Goal: Obtain resource: Download file/media

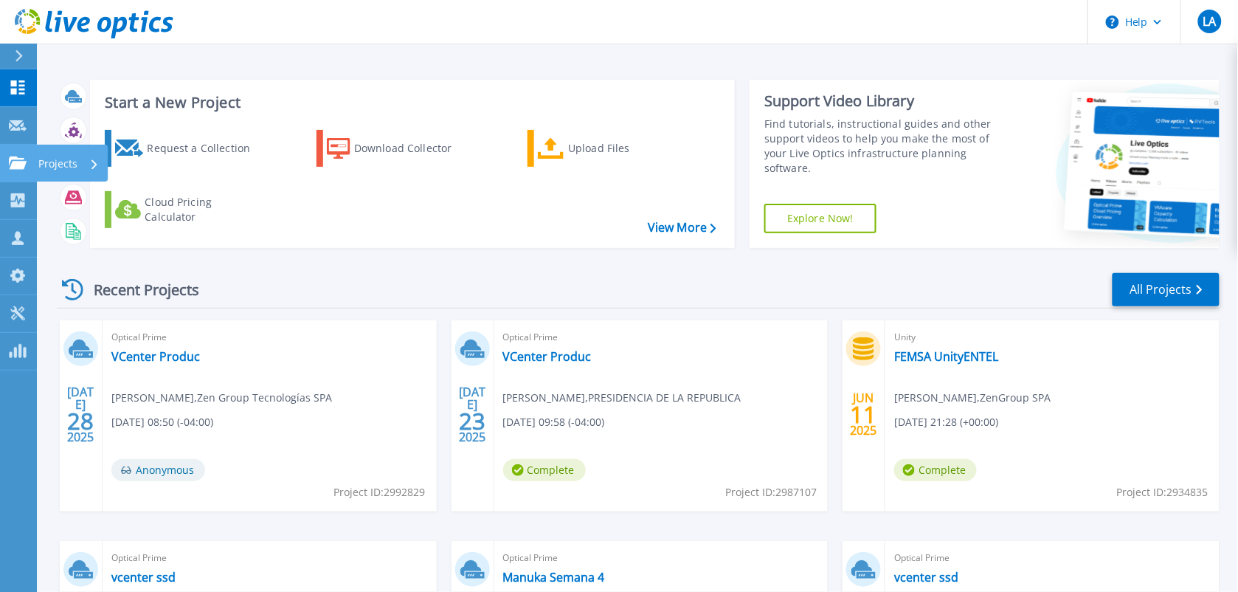
click at [49, 157] on p "Projects" at bounding box center [57, 164] width 39 height 38
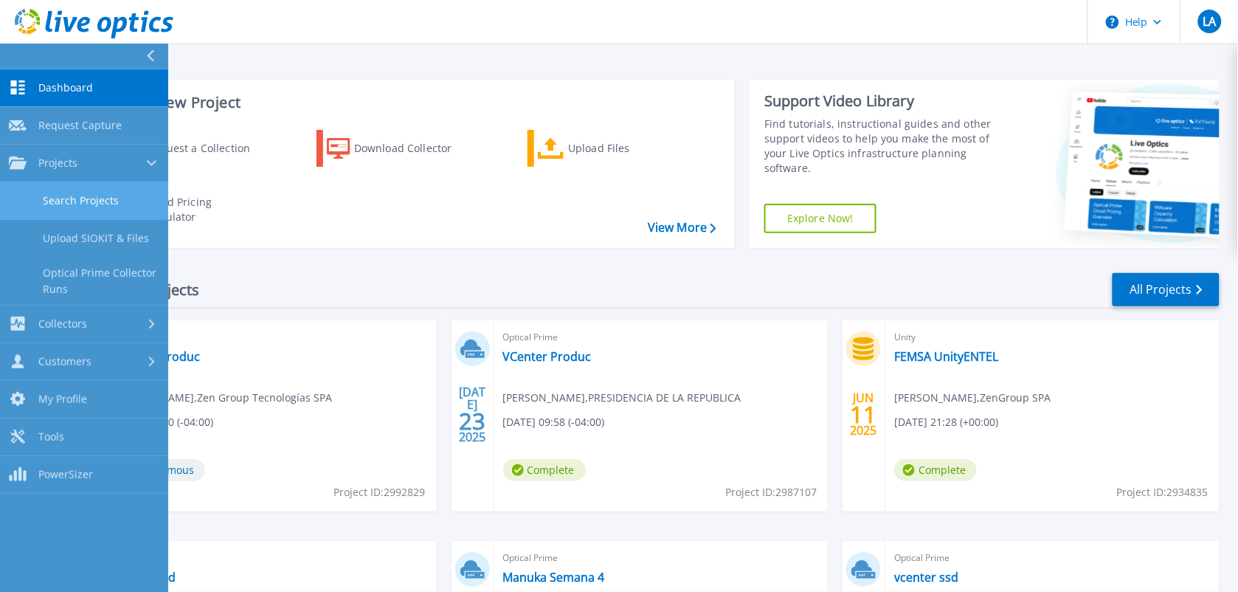
click at [69, 196] on link "Search Projects" at bounding box center [84, 201] width 168 height 38
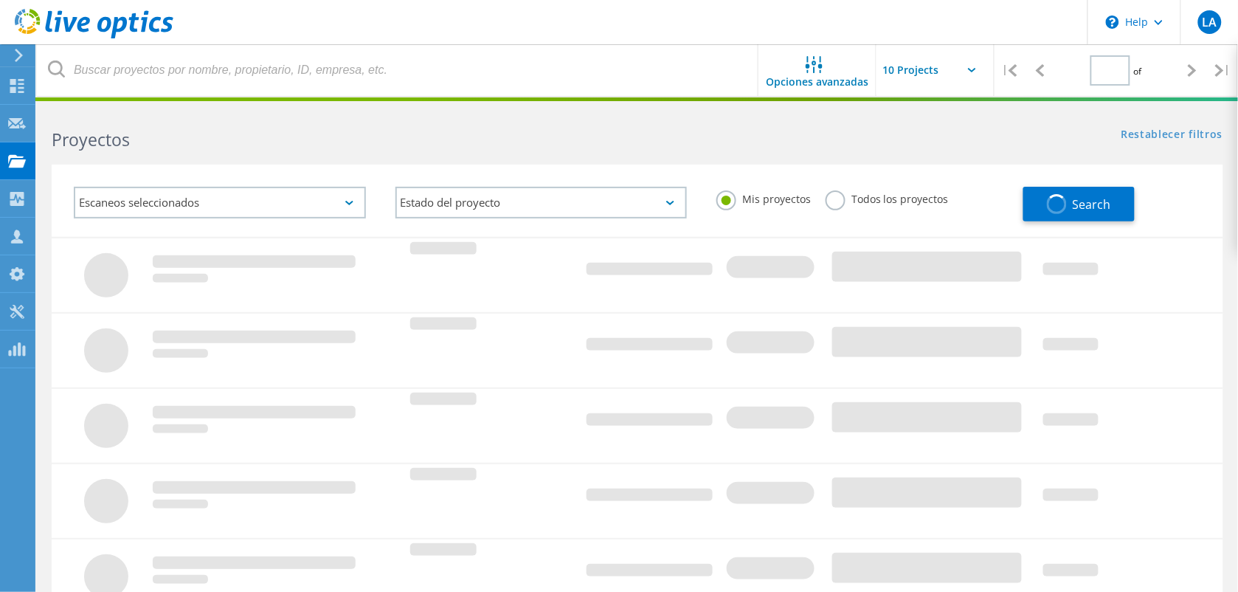
type input "1"
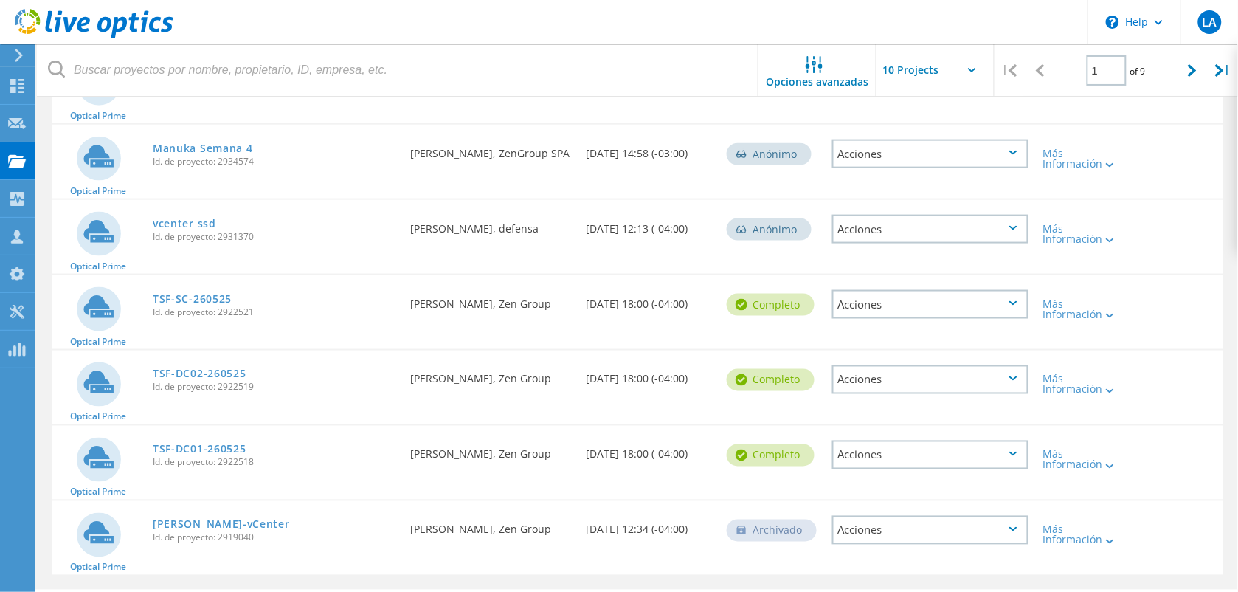
scroll to position [473, 0]
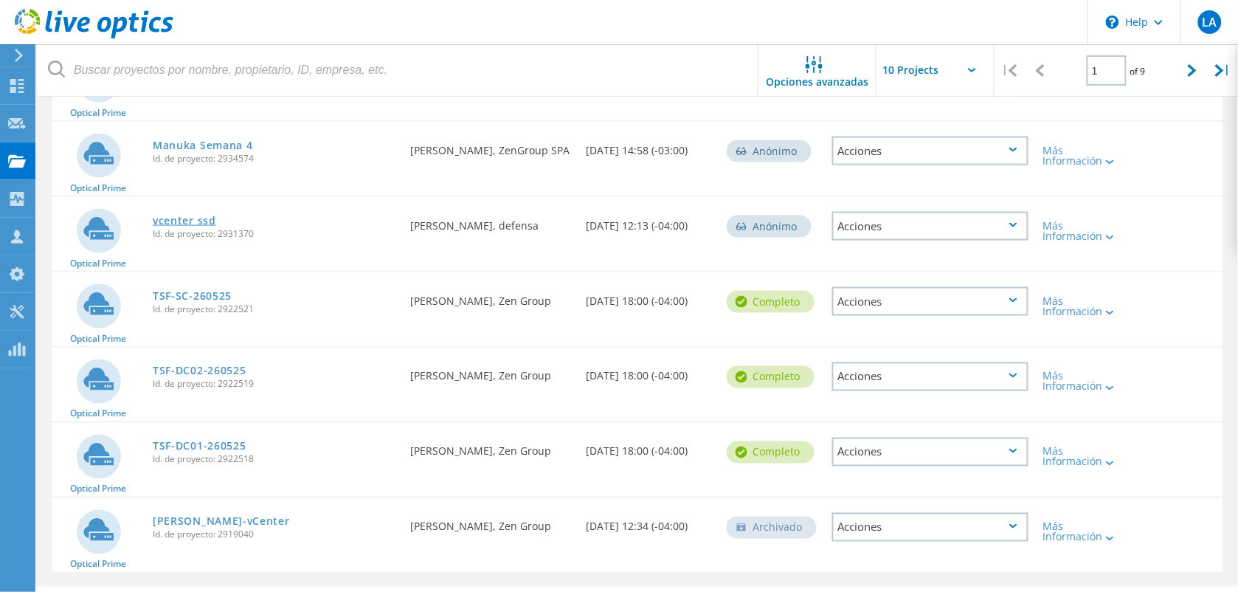
click at [190, 218] on link "vcenter ssd" at bounding box center [184, 220] width 63 height 10
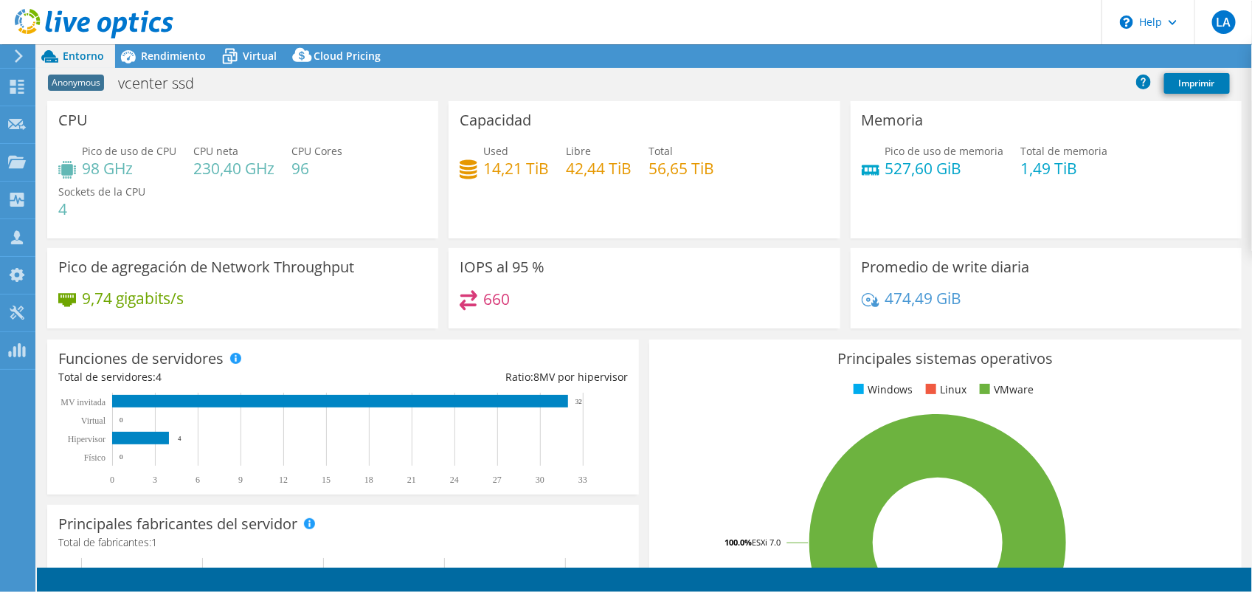
select select "USD"
click at [166, 61] on span "Rendimiento" at bounding box center [173, 56] width 65 height 14
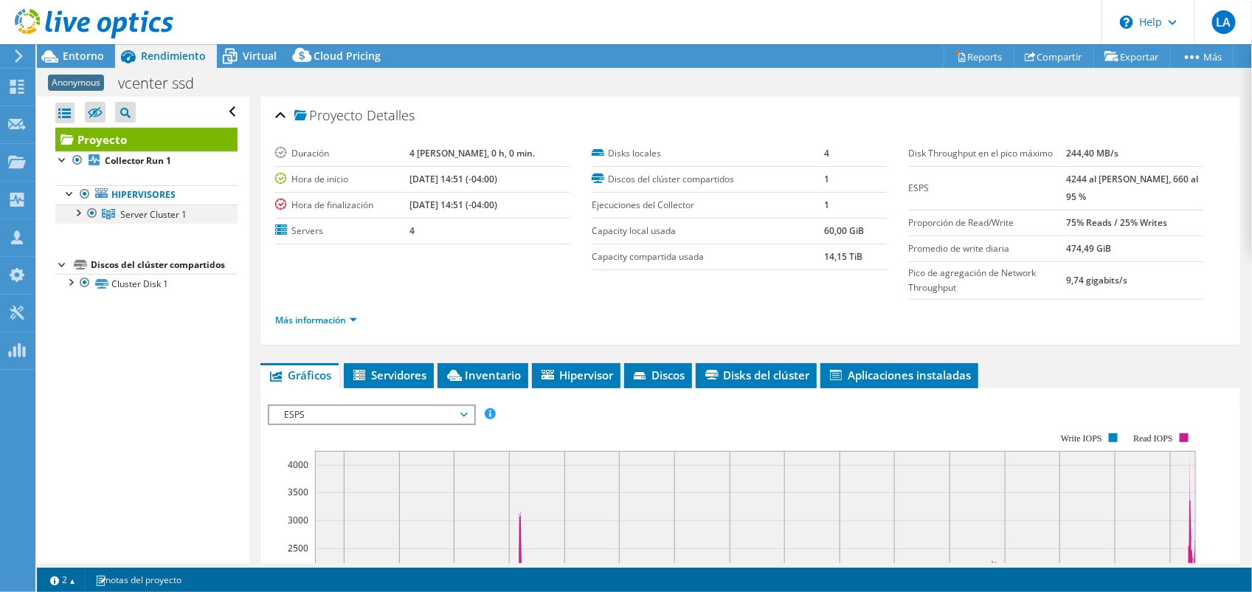
click at [86, 215] on div at bounding box center [92, 213] width 15 height 18
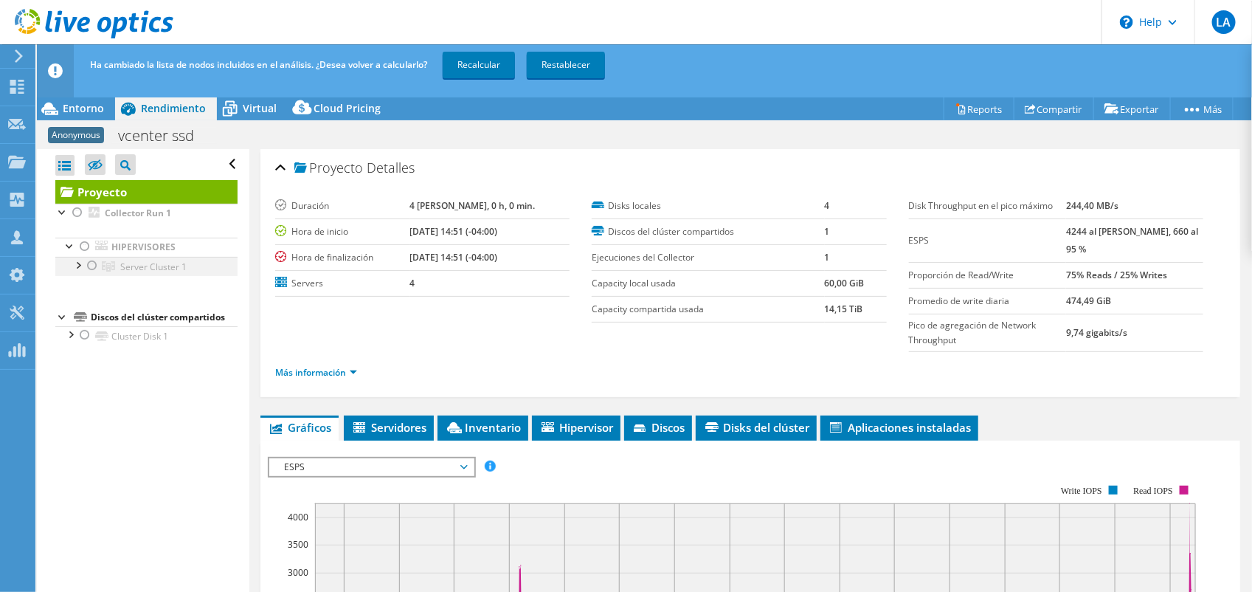
click at [83, 262] on div at bounding box center [77, 264] width 15 height 15
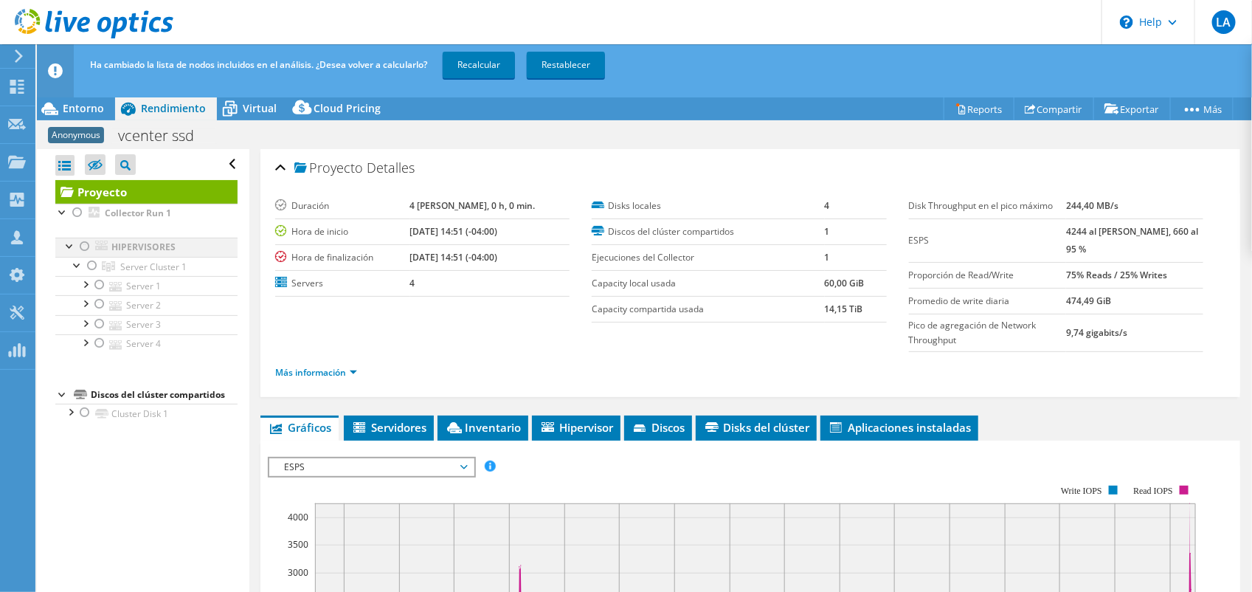
click at [80, 245] on div at bounding box center [84, 247] width 15 height 18
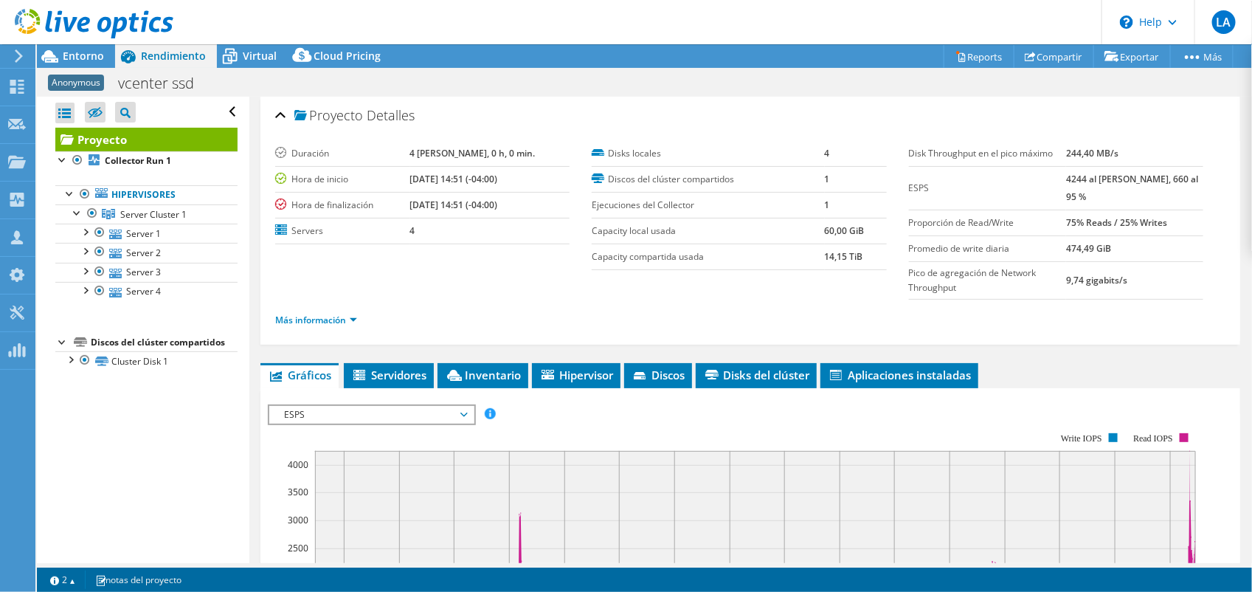
click at [77, 48] on div at bounding box center [86, 24] width 173 height 49
click at [71, 54] on span "Entorno" at bounding box center [83, 56] width 41 height 14
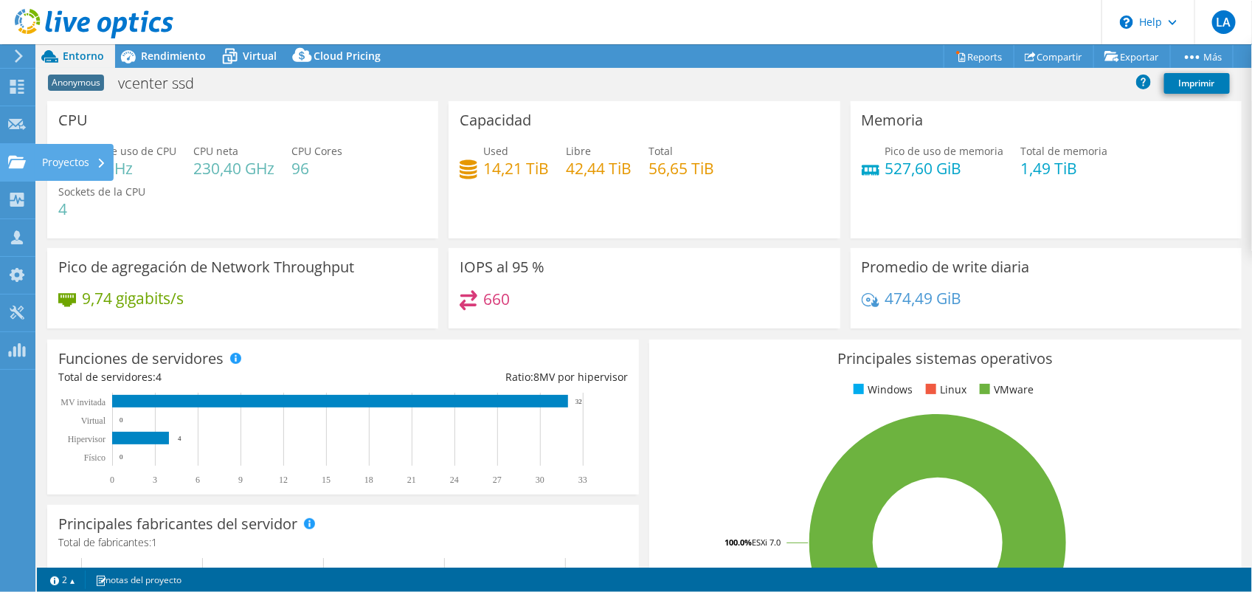
click at [98, 160] on icon at bounding box center [101, 164] width 6 height 10
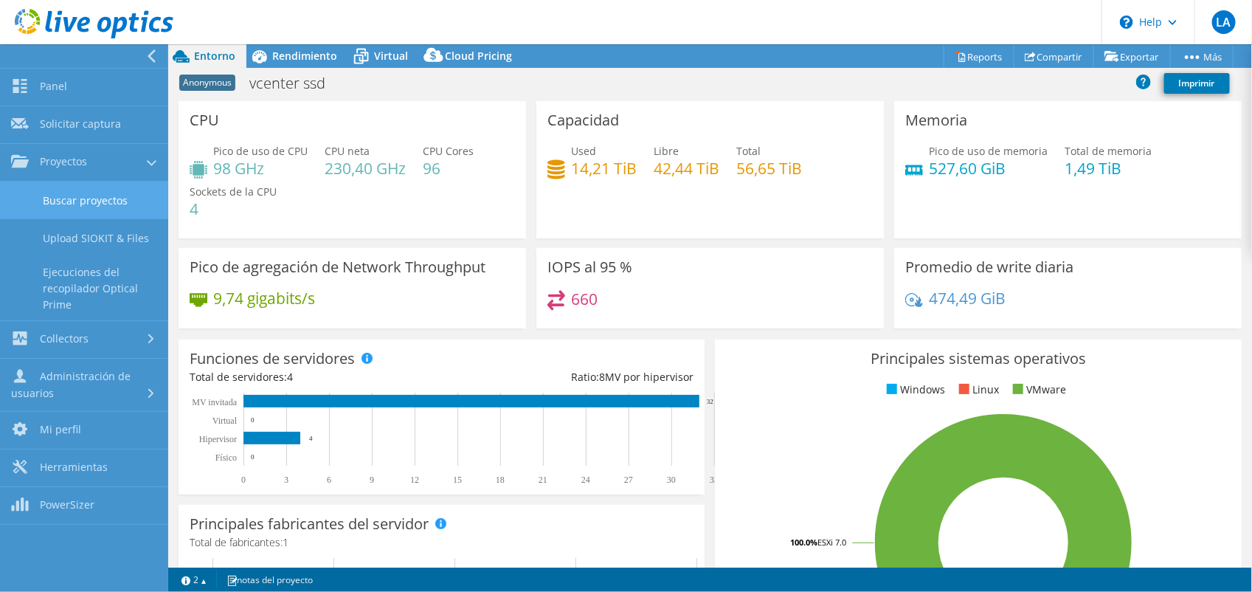
click at [101, 196] on link "Buscar proyectos" at bounding box center [84, 201] width 168 height 38
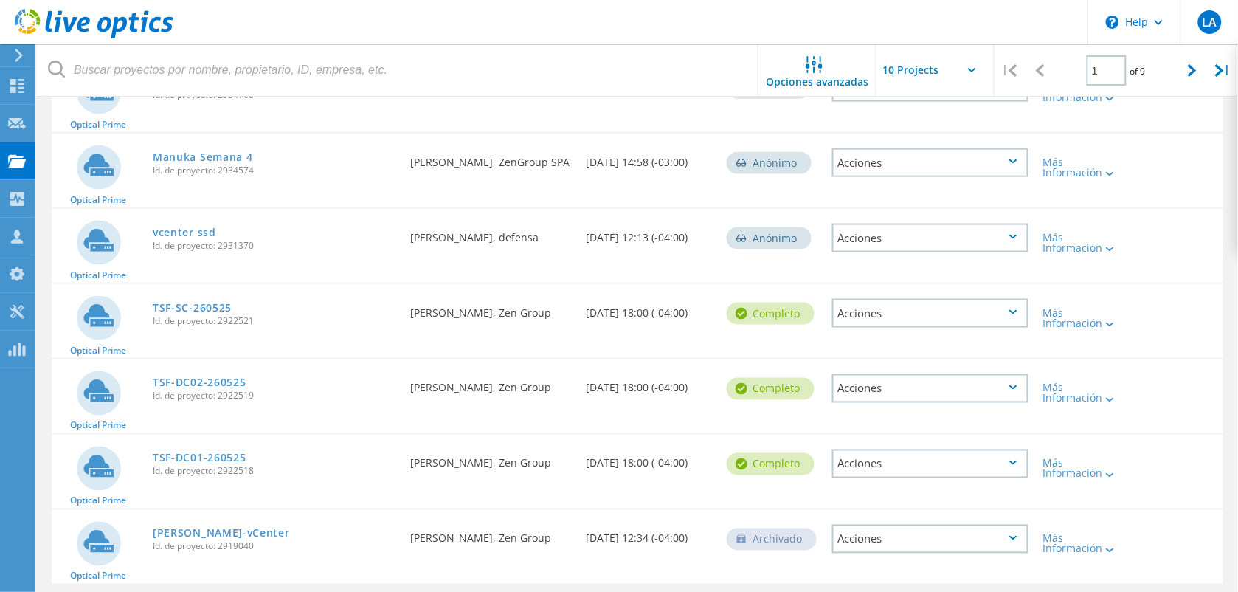
scroll to position [504, 0]
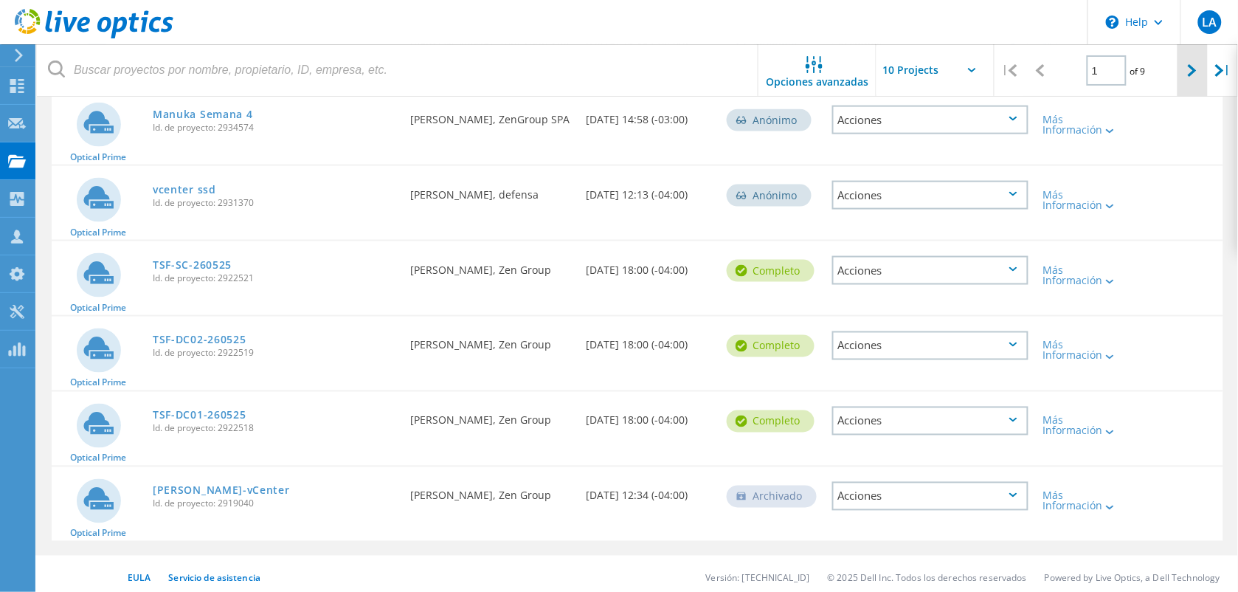
click at [1190, 79] on div at bounding box center [1193, 70] width 30 height 52
type input "2"
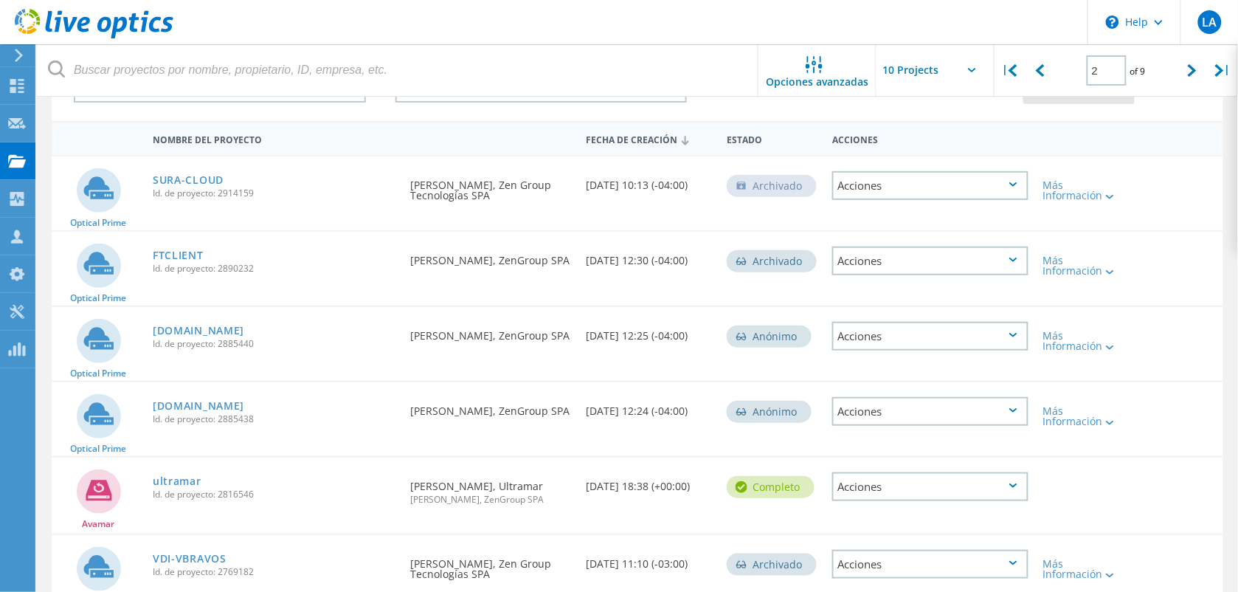
scroll to position [24, 0]
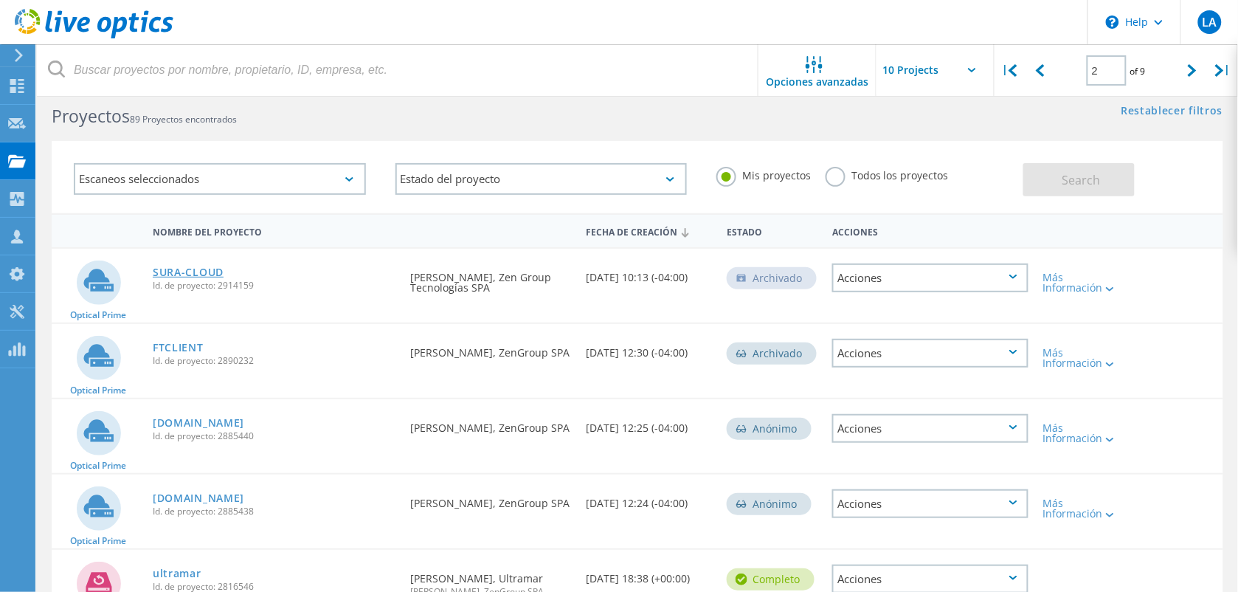
click at [179, 267] on link "SURA-CLOUD" at bounding box center [188, 272] width 71 height 10
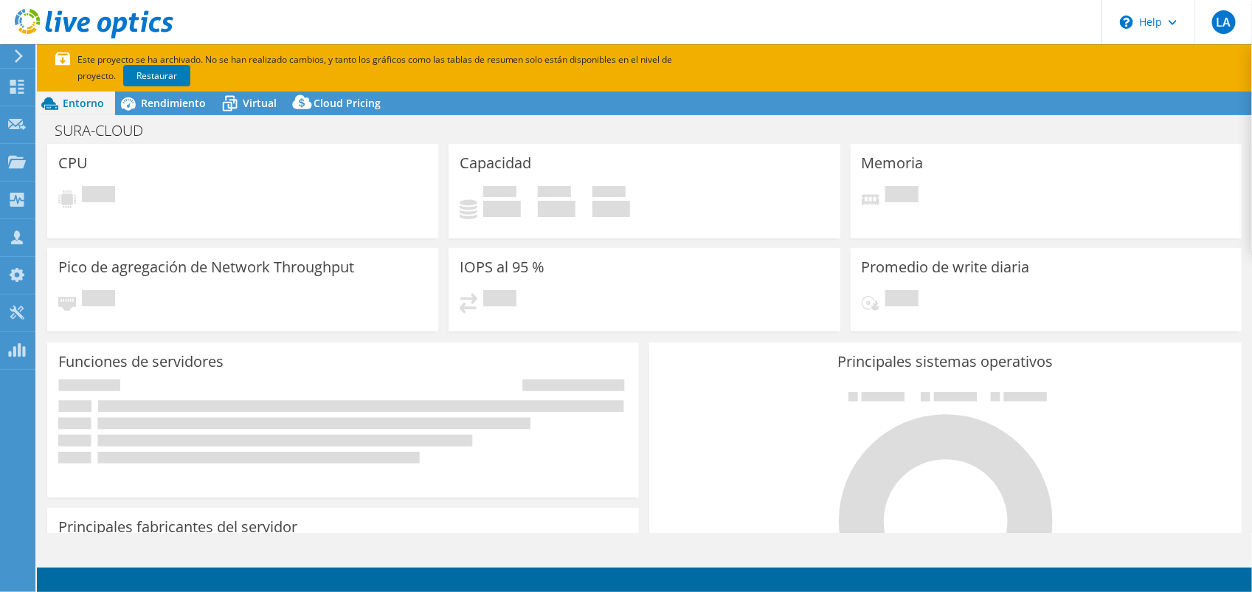
select select "USD"
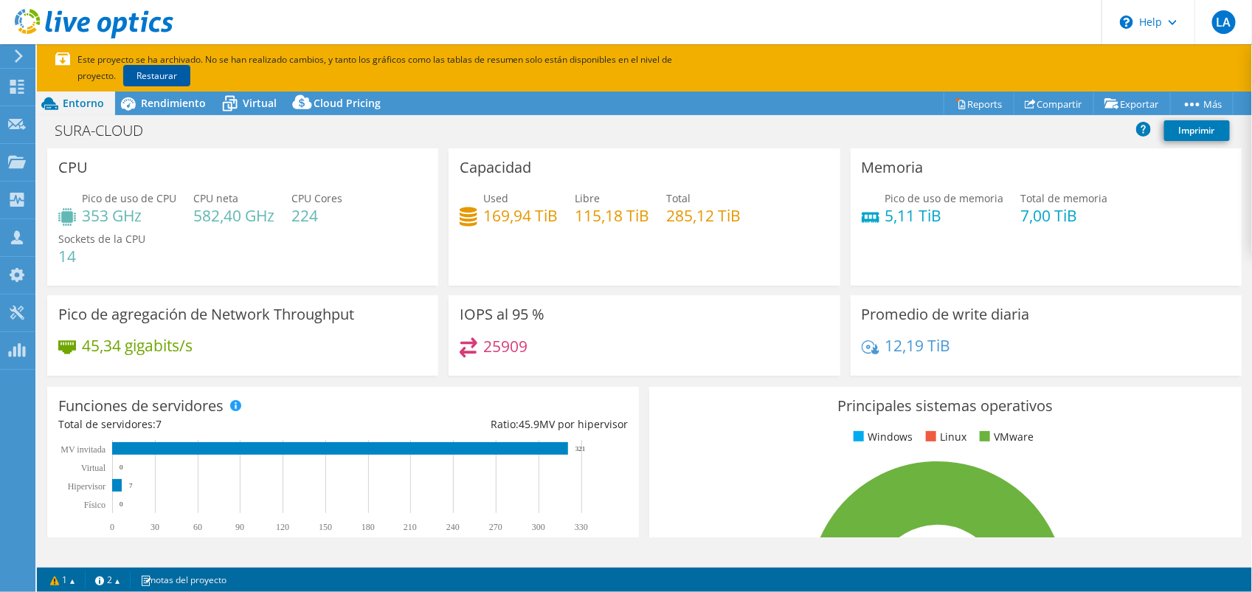
click at [123, 74] on link "Restaurar" at bounding box center [156, 75] width 67 height 21
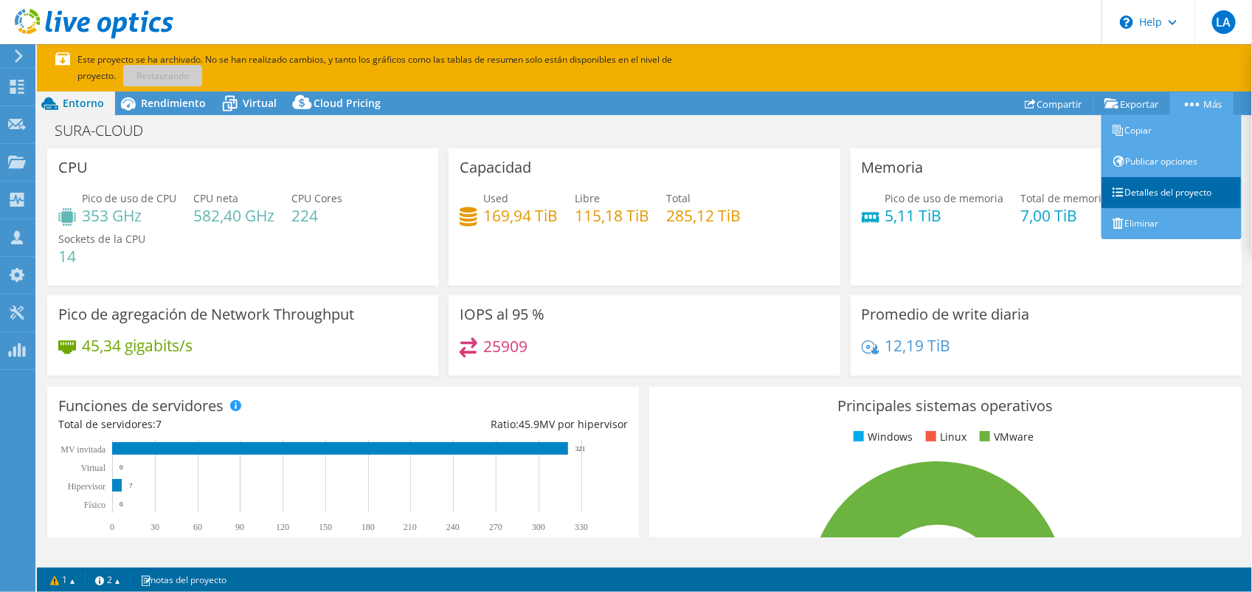
click at [1172, 182] on link "Detalles del proyecto" at bounding box center [1172, 192] width 140 height 31
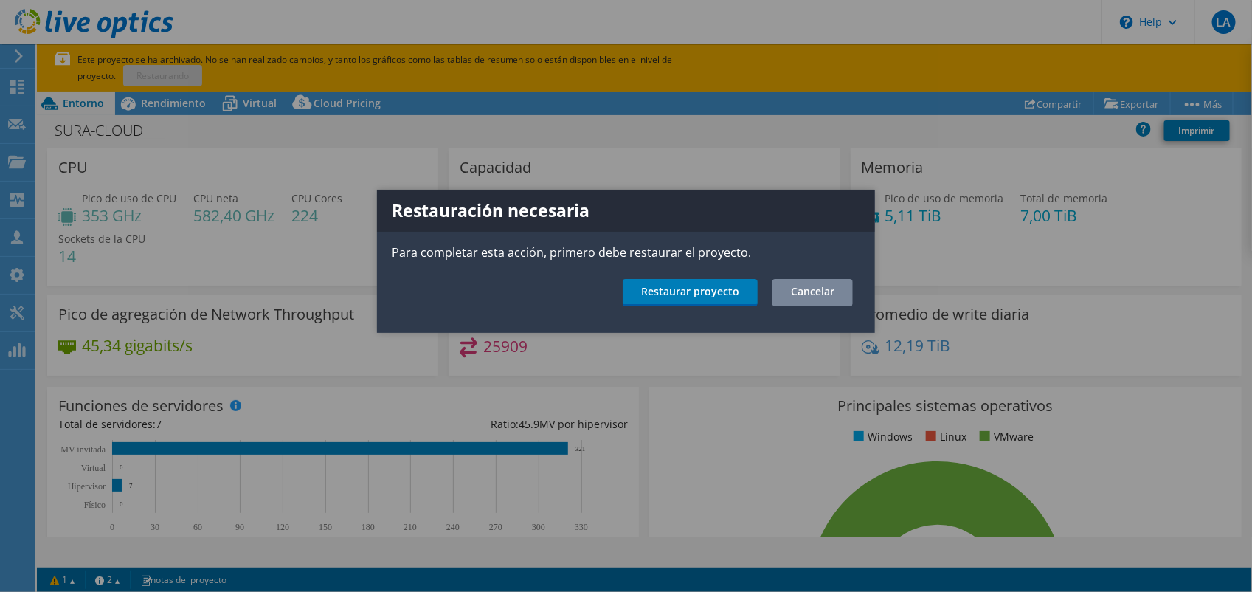
click at [817, 285] on link "Cancelar" at bounding box center [813, 292] width 80 height 27
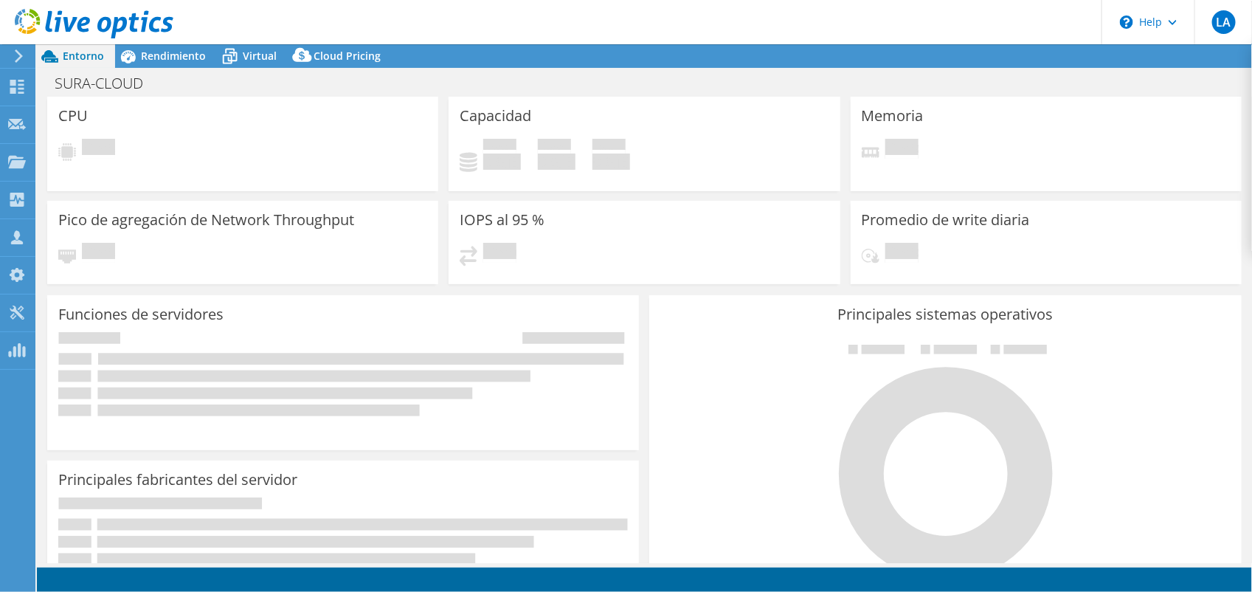
select select "USD"
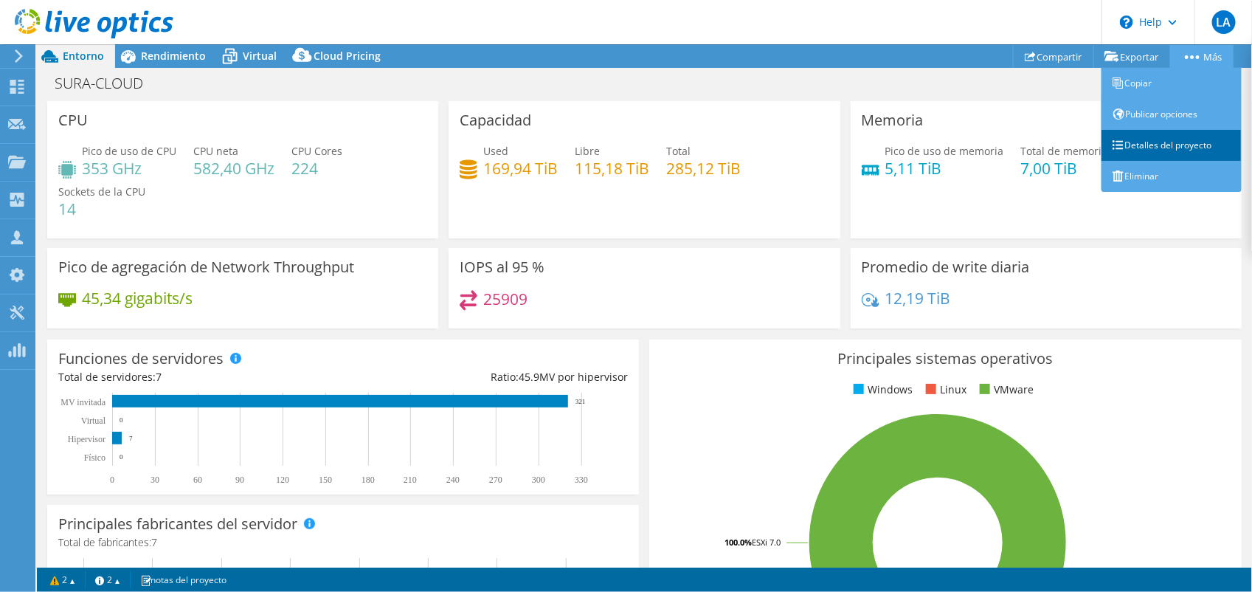
click at [1179, 151] on link "Detalles del proyecto" at bounding box center [1172, 145] width 140 height 31
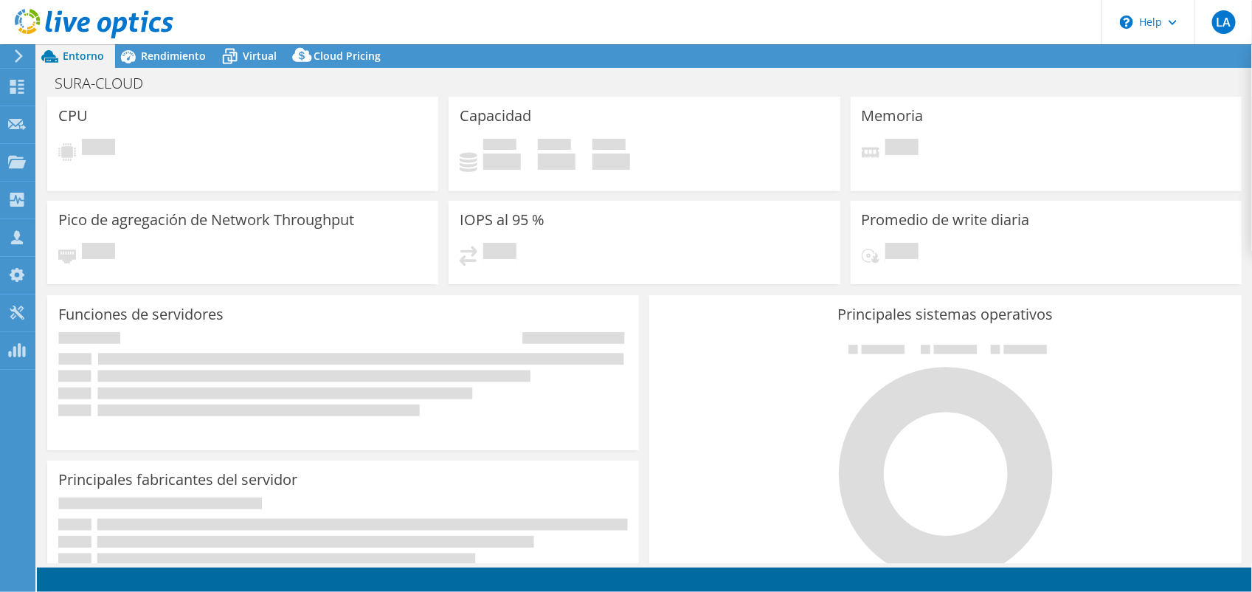
select select "USD"
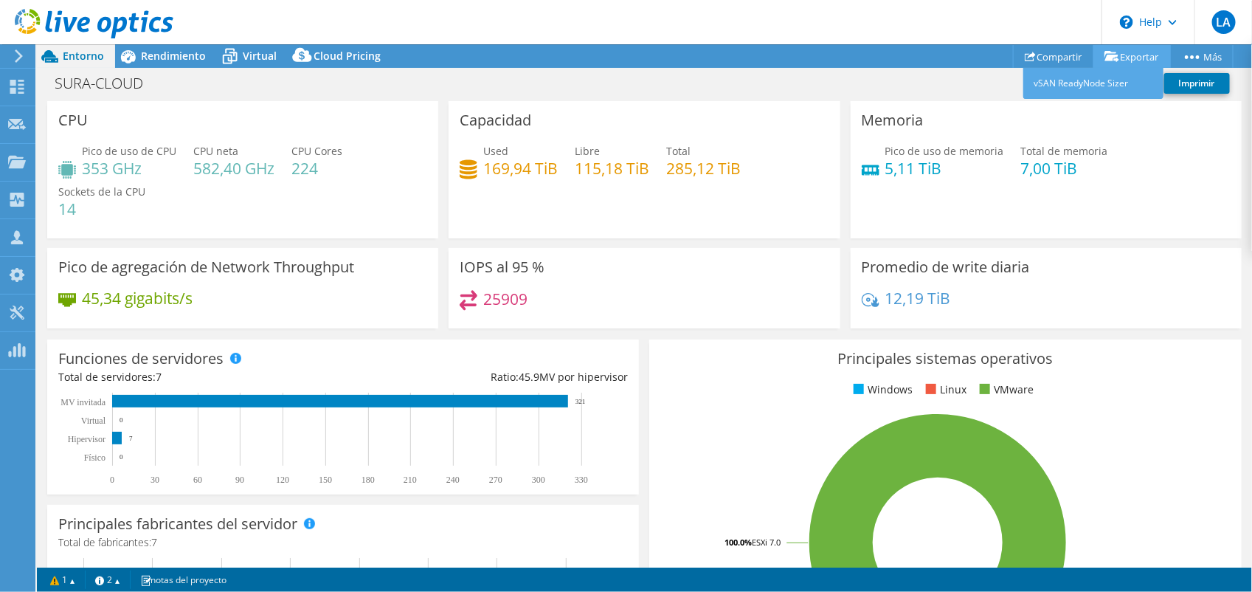
click at [1118, 56] on link "Exportar" at bounding box center [1132, 56] width 77 height 23
click at [1042, 53] on link "Compartir" at bounding box center [1053, 56] width 81 height 23
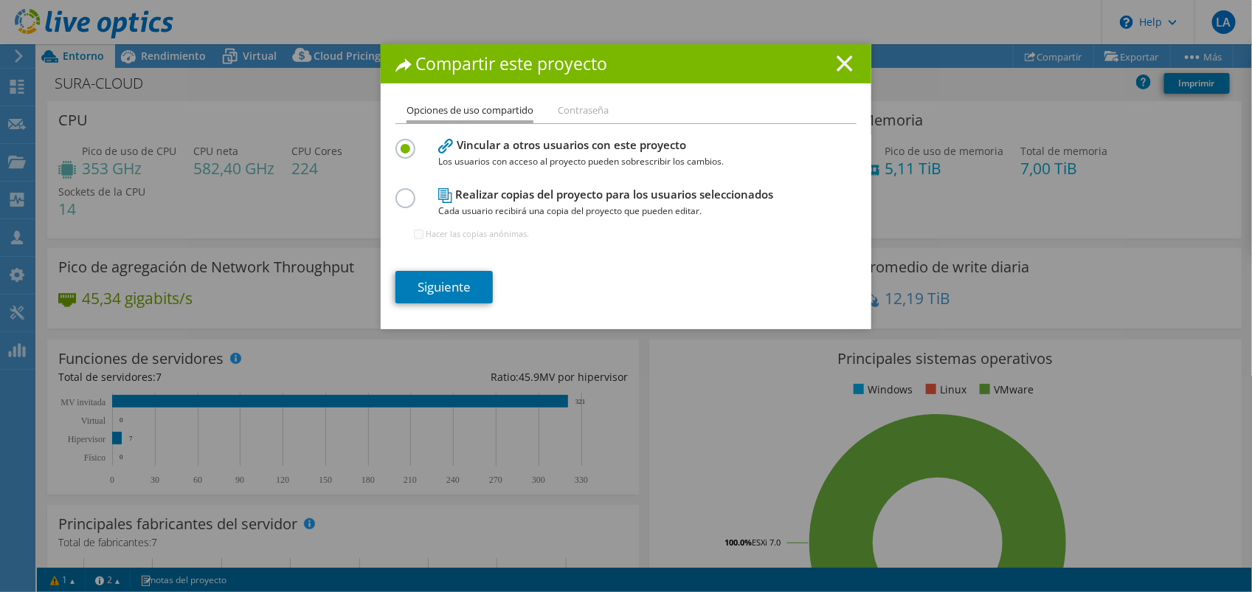
click at [838, 66] on icon at bounding box center [845, 63] width 16 height 16
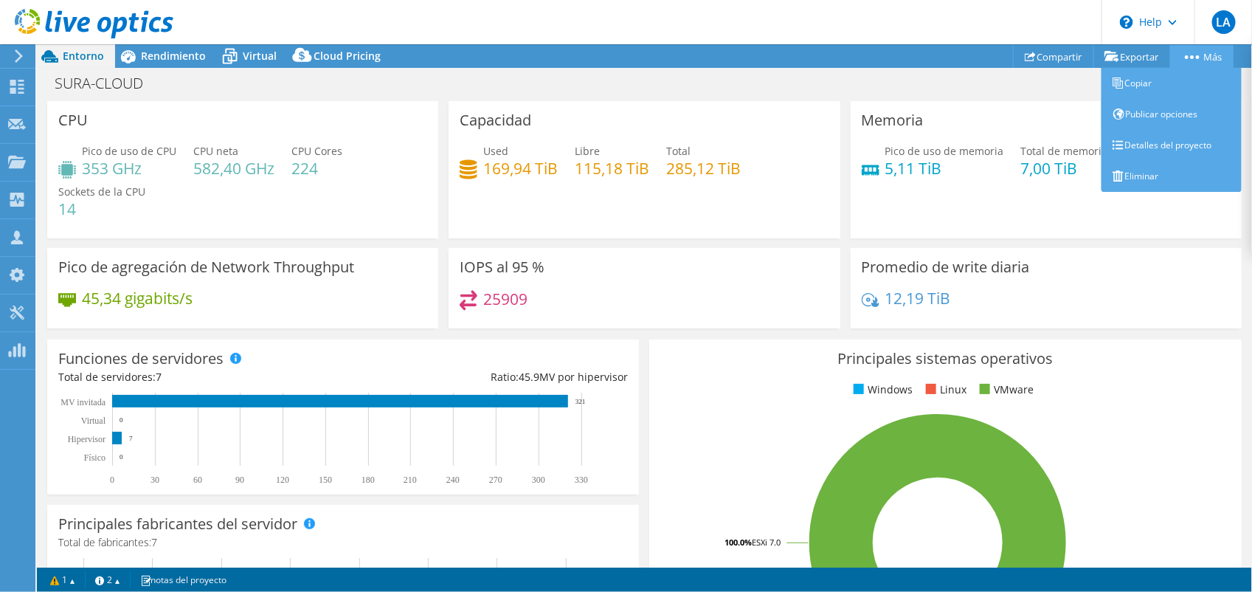
click at [1201, 57] on link "Más" at bounding box center [1201, 56] width 63 height 23
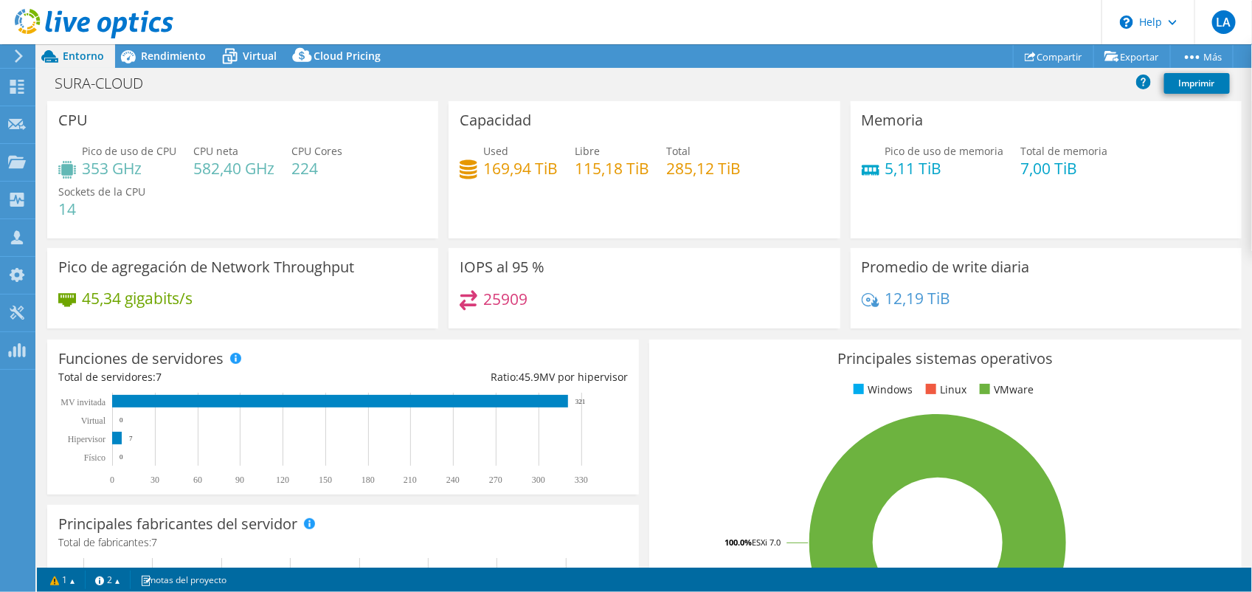
click at [1148, 270] on div "Promedio de write diaria 12,19 TiB" at bounding box center [1046, 288] width 391 height 80
click at [170, 52] on span "Rendimiento" at bounding box center [173, 56] width 65 height 14
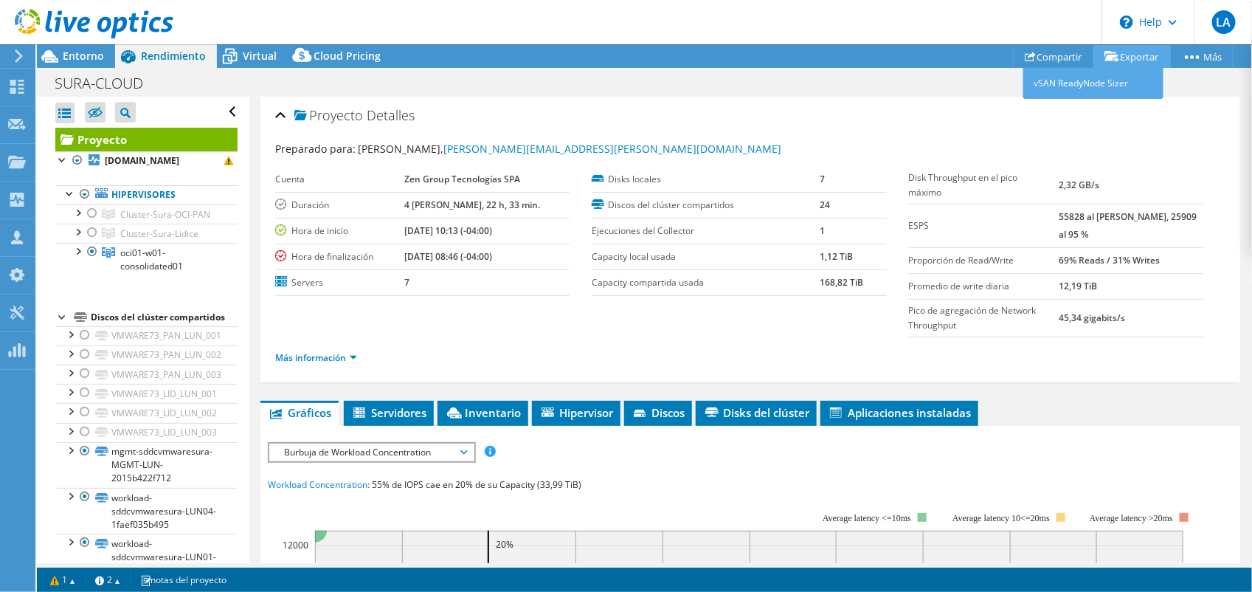
click at [1145, 61] on link "Exportar" at bounding box center [1132, 56] width 77 height 23
click at [1030, 52] on link "Compartir" at bounding box center [1053, 56] width 81 height 23
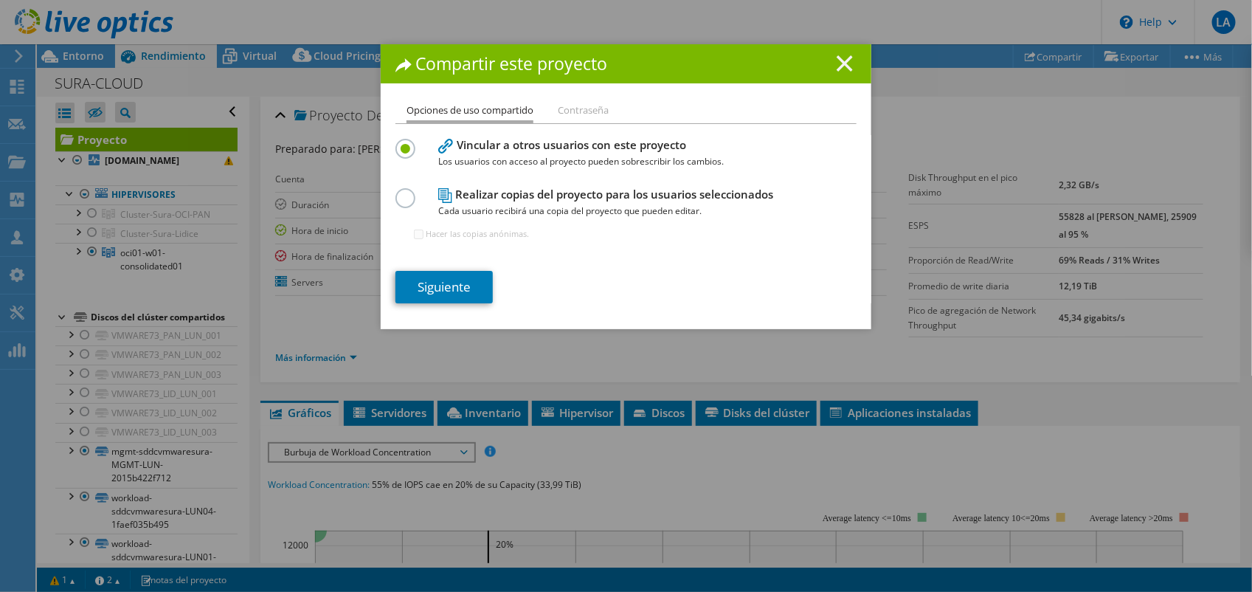
click at [846, 69] on icon at bounding box center [845, 63] width 16 height 16
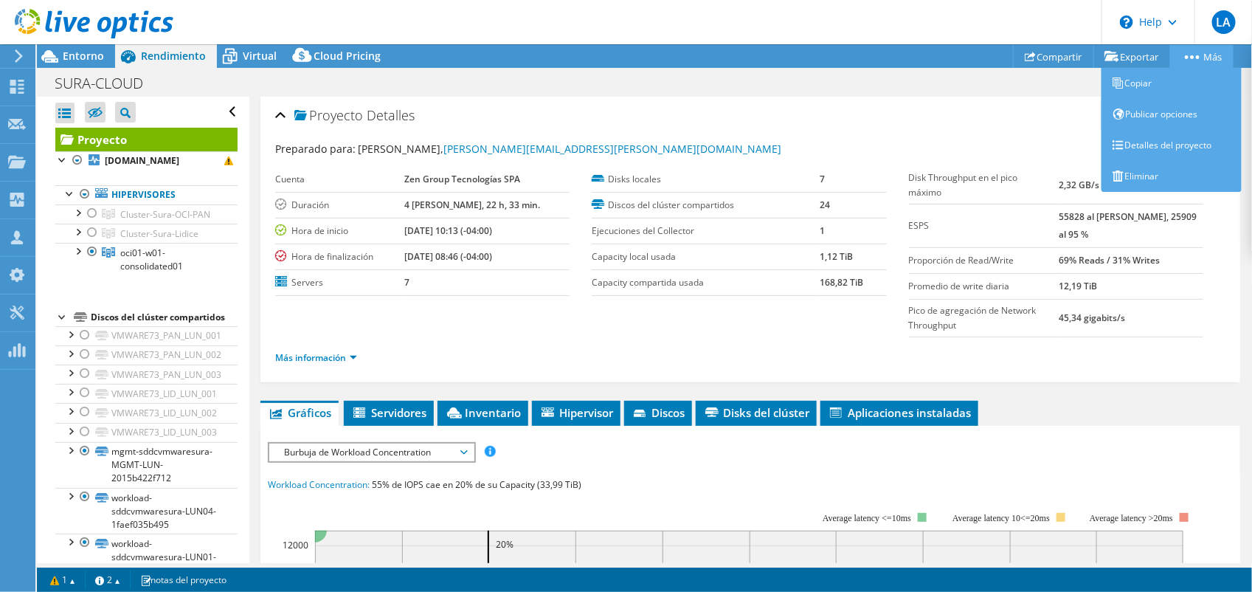
click at [1207, 57] on link "Más" at bounding box center [1201, 56] width 63 height 23
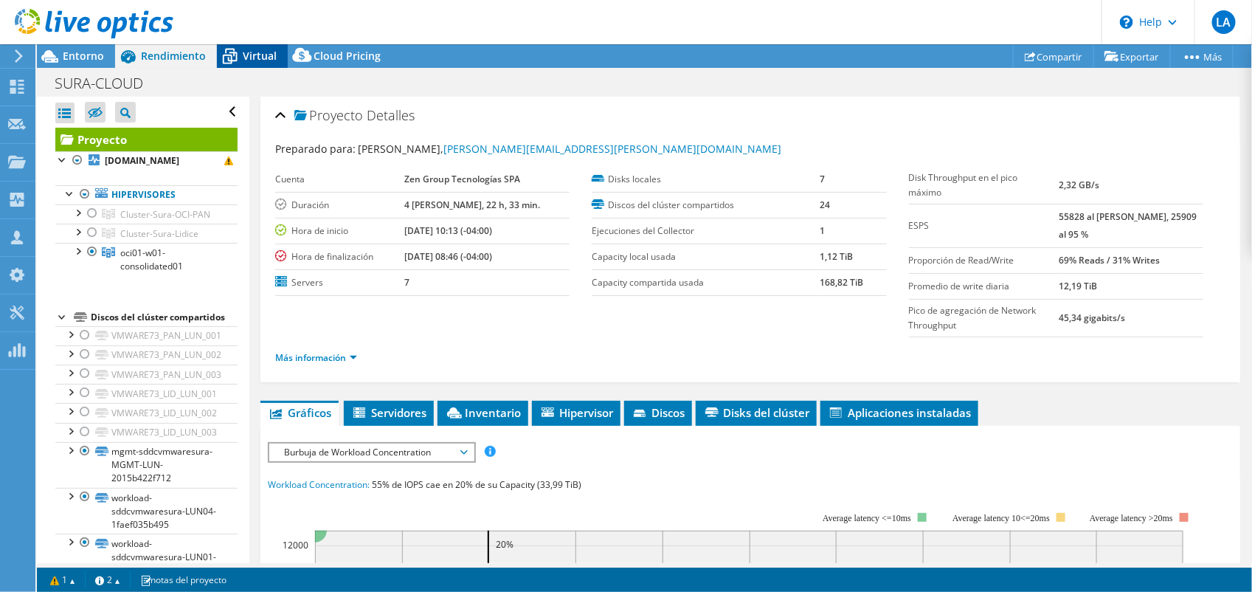
click at [243, 59] on span "Virtual" at bounding box center [260, 56] width 34 height 14
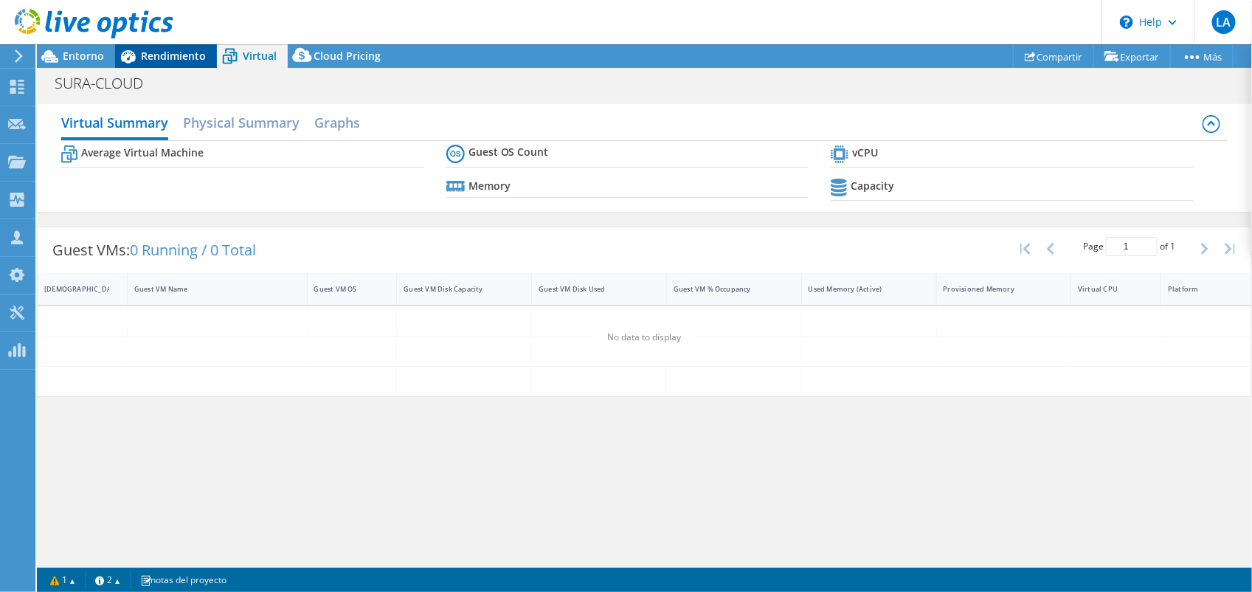
click at [157, 59] on span "Rendimiento" at bounding box center [173, 56] width 65 height 14
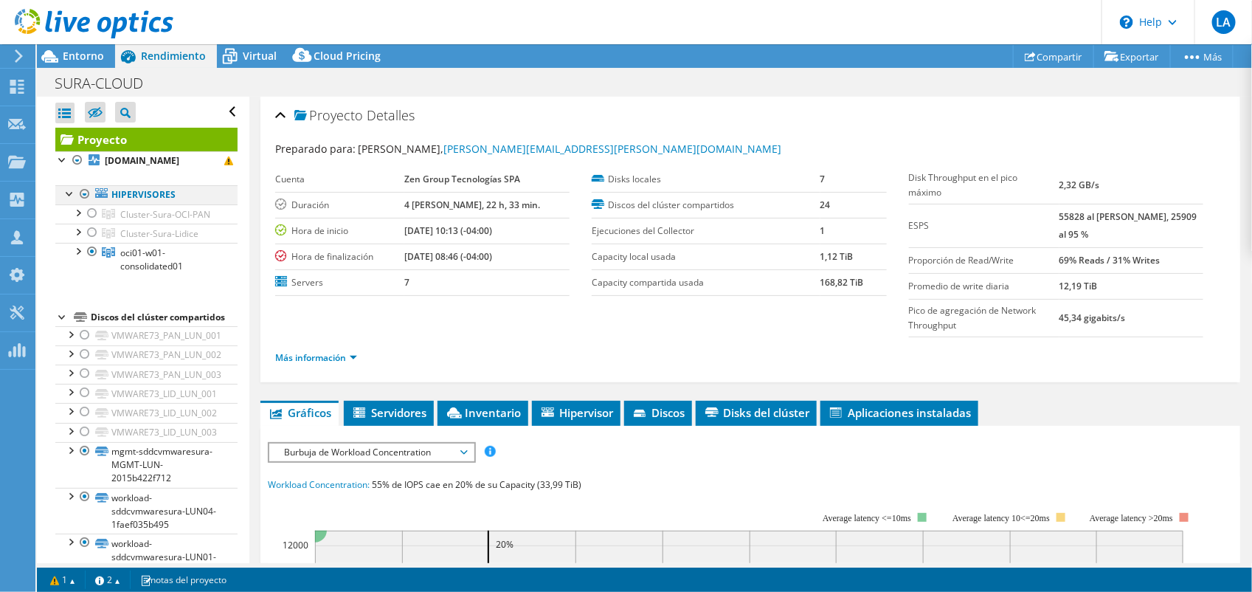
click at [87, 194] on div at bounding box center [84, 194] width 15 height 18
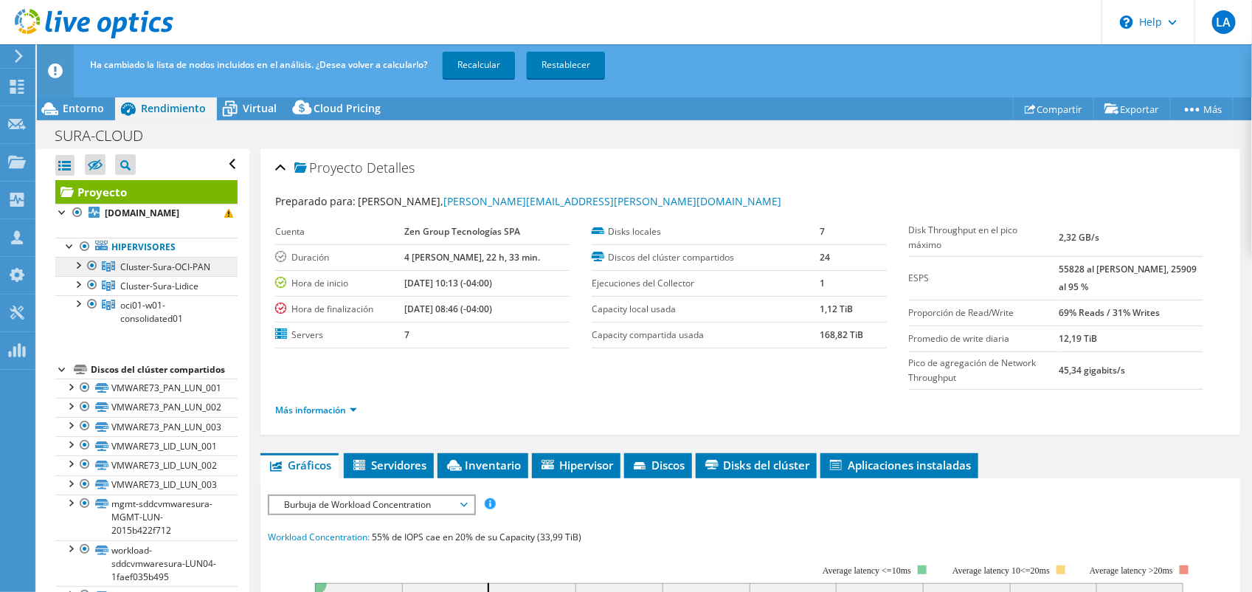
click at [105, 268] on icon at bounding box center [108, 266] width 13 height 10
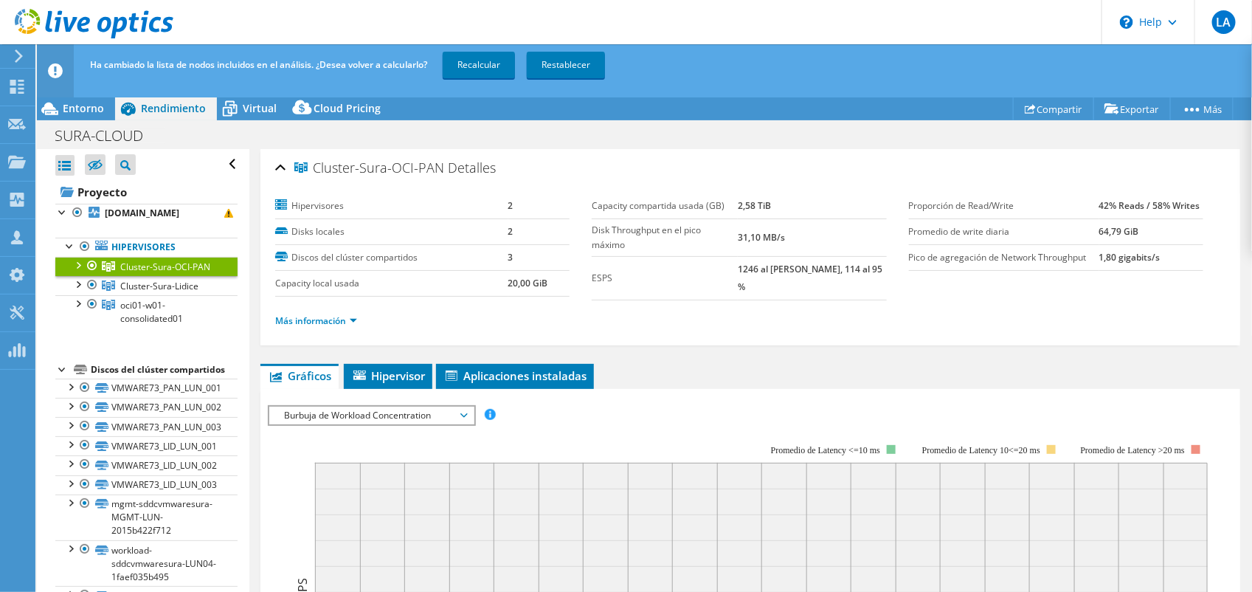
click at [93, 266] on div at bounding box center [92, 266] width 15 height 18
click at [87, 294] on div at bounding box center [92, 285] width 15 height 18
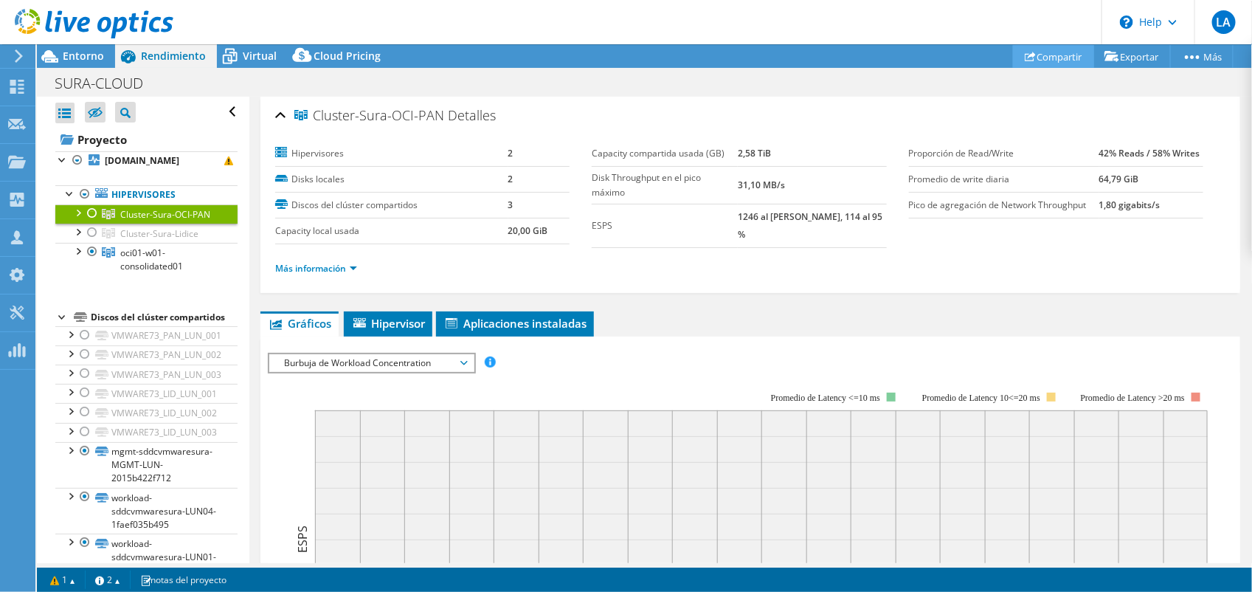
click at [1049, 52] on link "Compartir" at bounding box center [1053, 56] width 81 height 23
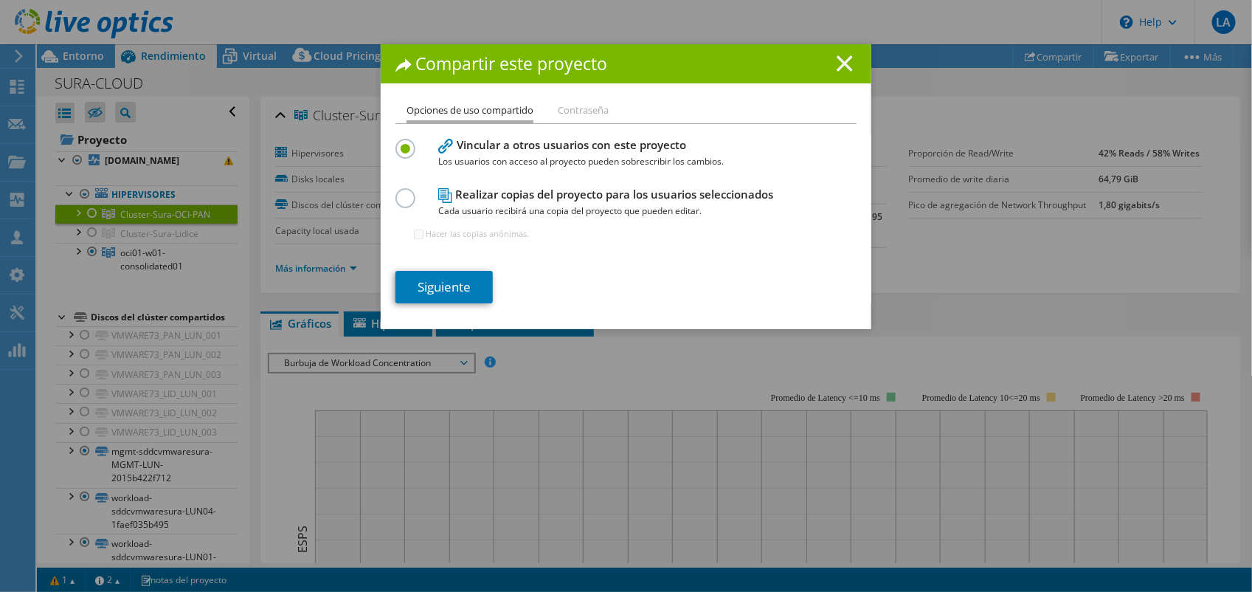
click at [838, 61] on line at bounding box center [845, 63] width 15 height 15
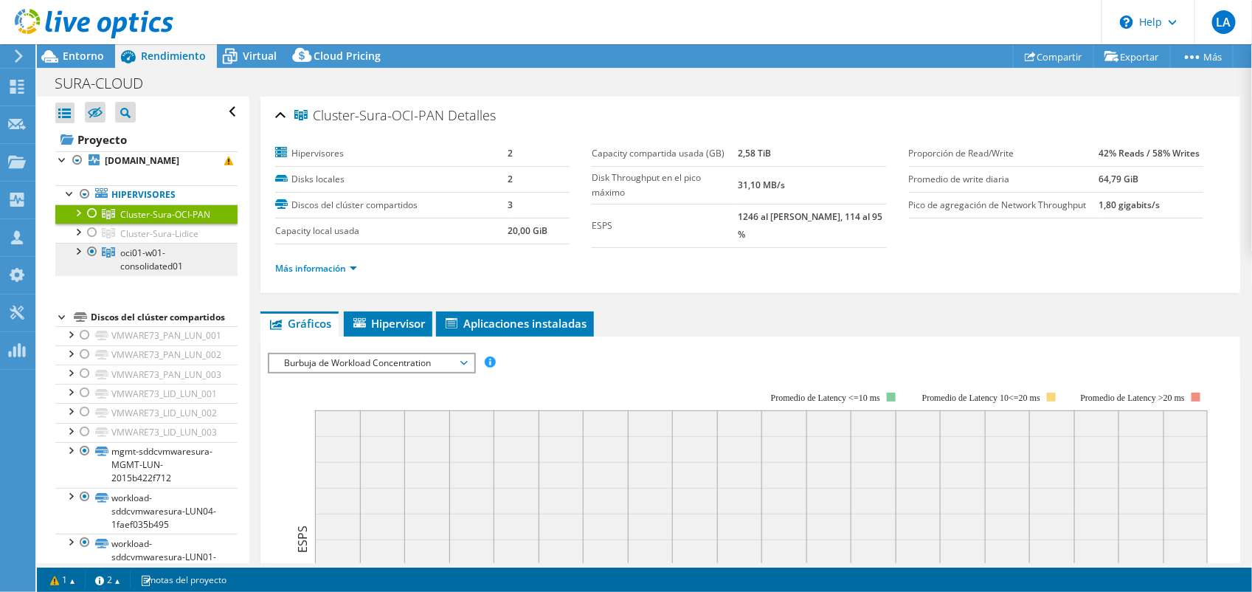
click at [122, 266] on span "oci01-w01-consolidated01" at bounding box center [151, 259] width 63 height 26
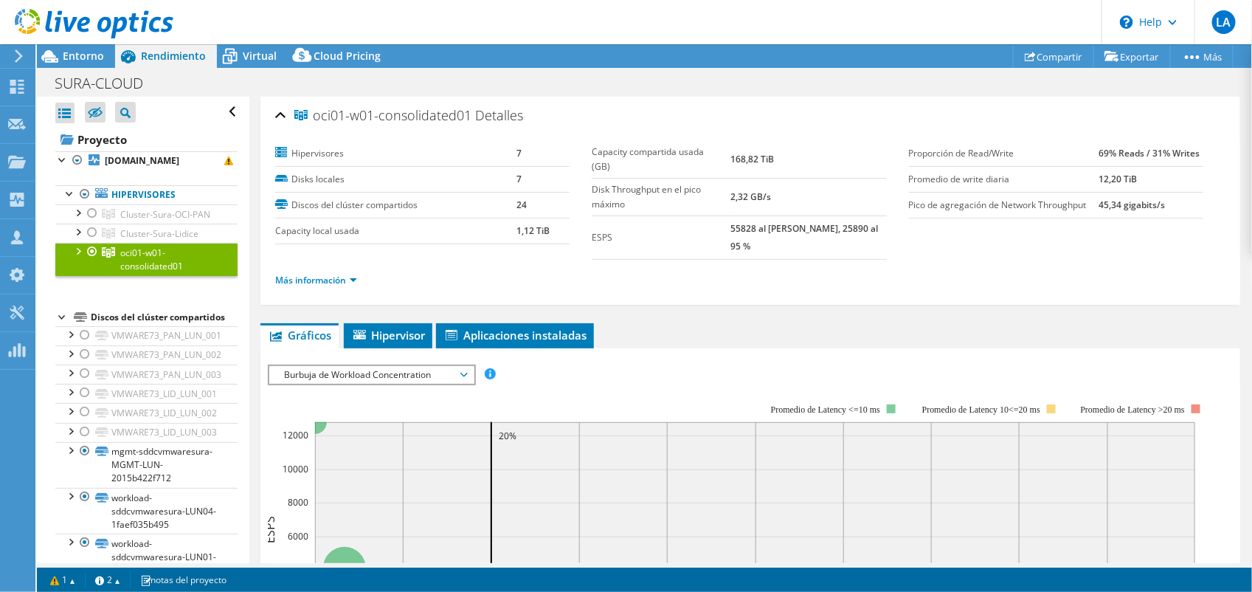
click at [1134, 69] on div "SURA-CLOUD Imprimir" at bounding box center [644, 82] width 1215 height 27
click at [1134, 61] on link "Exportar" at bounding box center [1132, 56] width 77 height 23
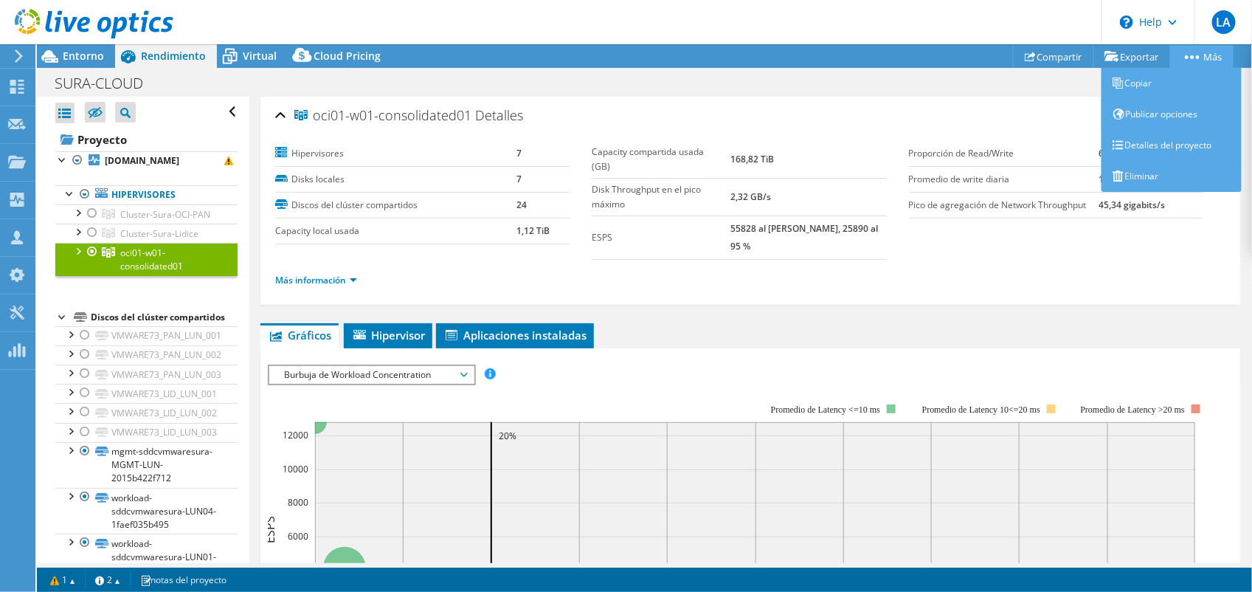
click at [1201, 55] on link "Más" at bounding box center [1201, 56] width 63 height 23
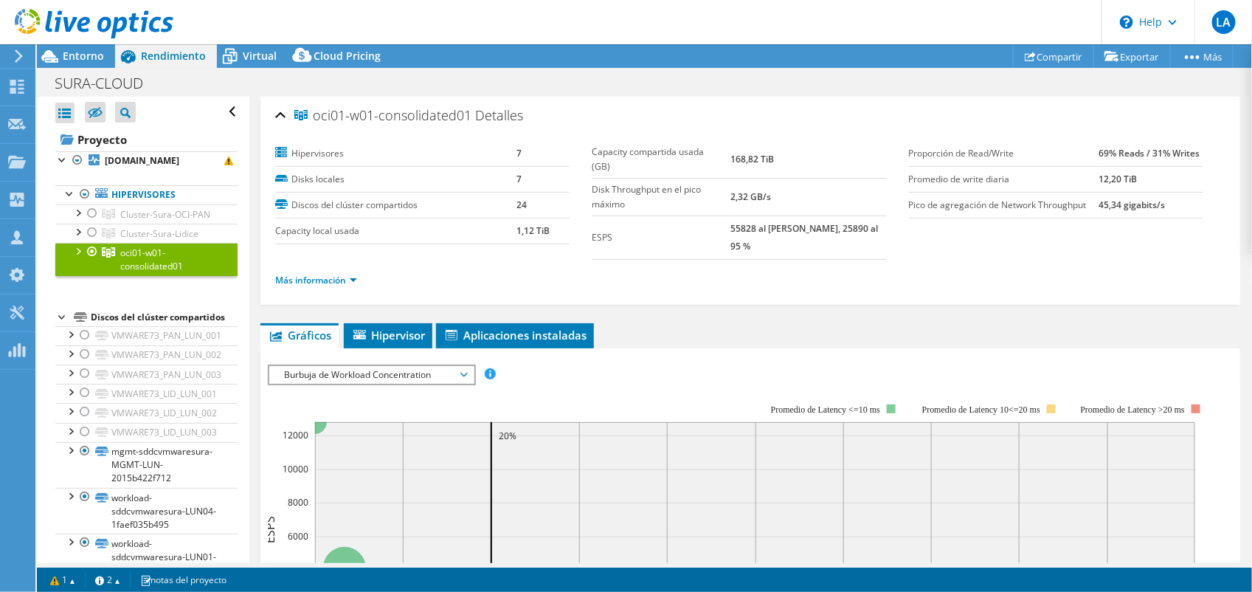
click at [72, 48] on div at bounding box center [86, 24] width 173 height 49
click at [72, 53] on span "Entorno" at bounding box center [83, 56] width 41 height 14
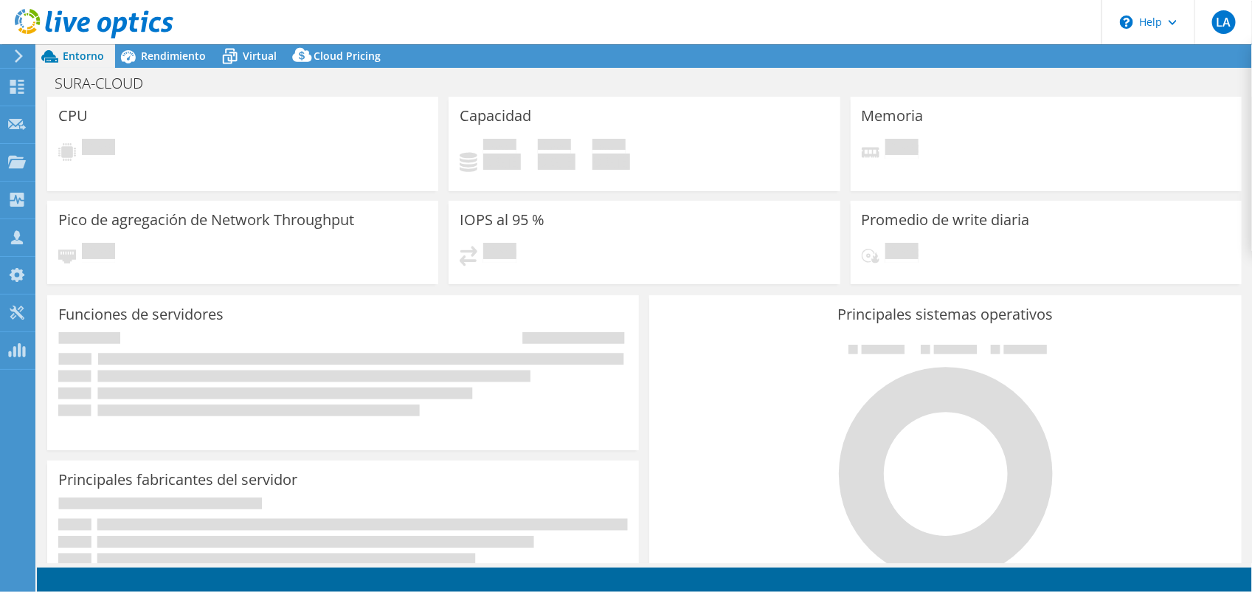
select select "USD"
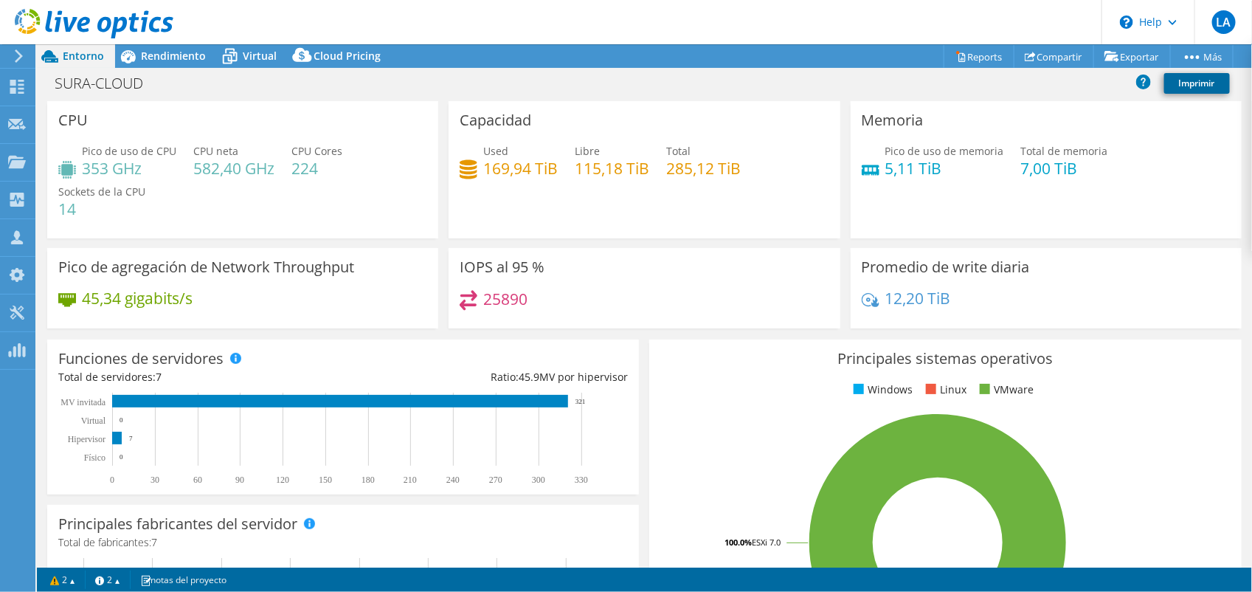
click at [1205, 79] on link "Imprimir" at bounding box center [1198, 83] width 66 height 21
click at [972, 64] on link "Reports" at bounding box center [979, 56] width 71 height 23
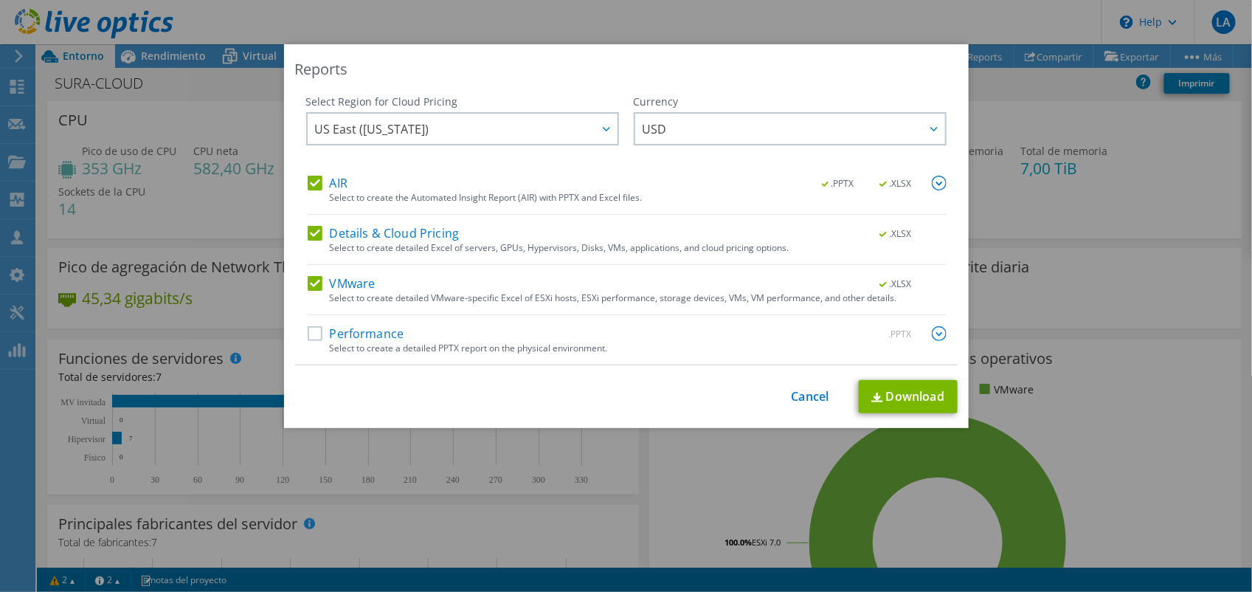
click at [311, 232] on label "Details & Cloud Pricing" at bounding box center [384, 233] width 152 height 15
click at [0, 0] on input "Details & Cloud Pricing" at bounding box center [0, 0] width 0 height 0
click at [311, 334] on label "Performance" at bounding box center [356, 333] width 97 height 15
click at [0, 0] on input "Performance" at bounding box center [0, 0] width 0 height 0
click at [899, 403] on link "Download" at bounding box center [908, 396] width 99 height 33
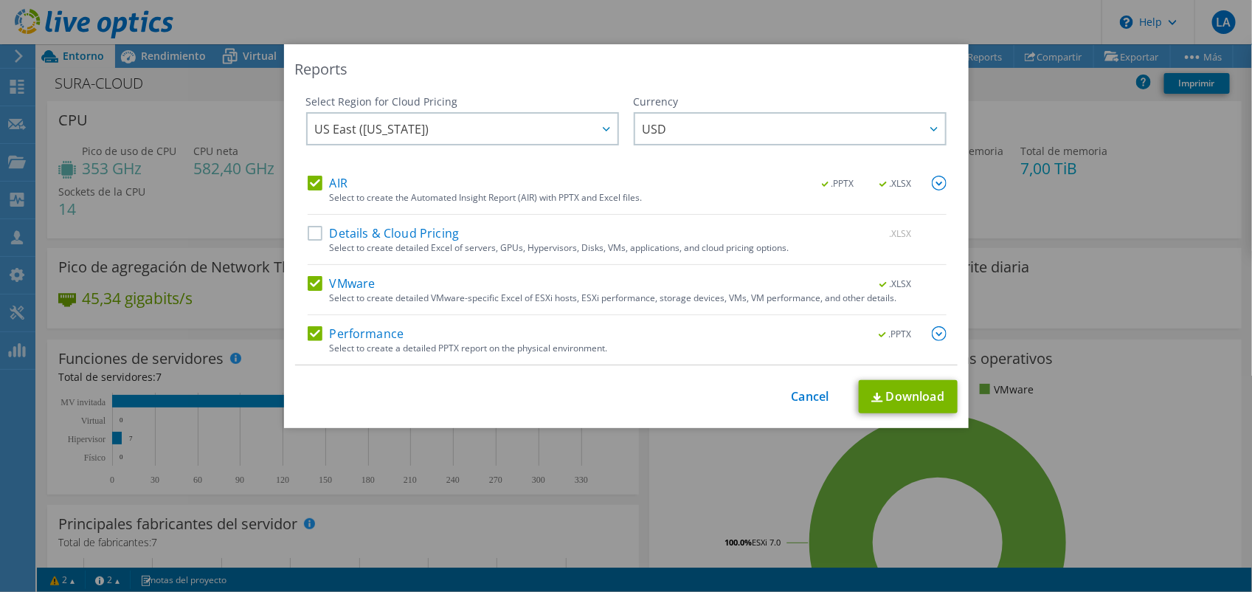
click at [649, 74] on div "Reports" at bounding box center [626, 69] width 663 height 21
click at [799, 399] on link "Cancel" at bounding box center [811, 397] width 38 height 14
